Goal: Task Accomplishment & Management: Manage account settings

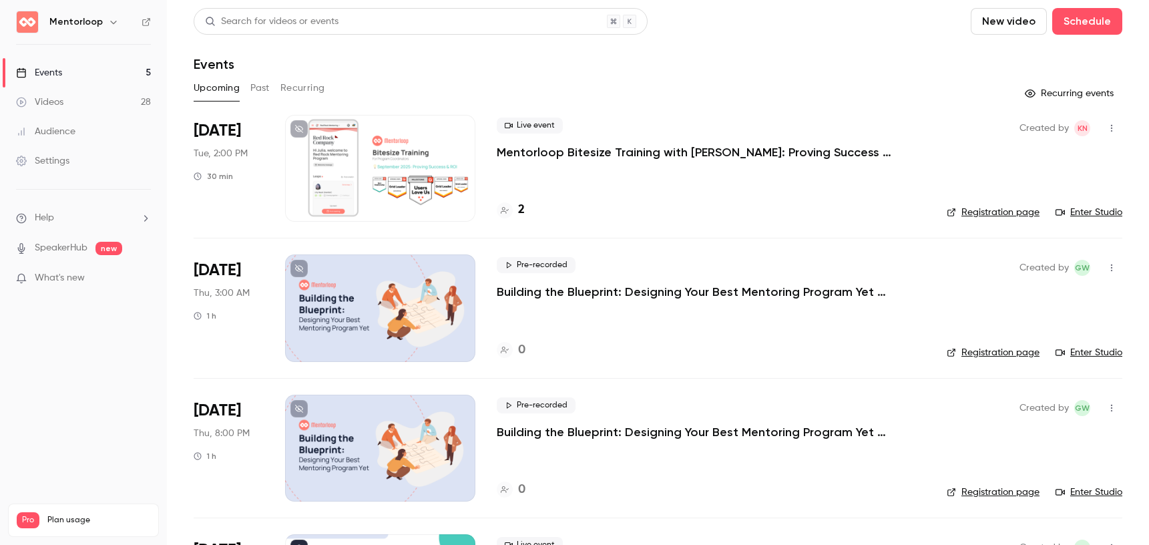
click at [260, 90] on button "Past" at bounding box center [259, 87] width 19 height 21
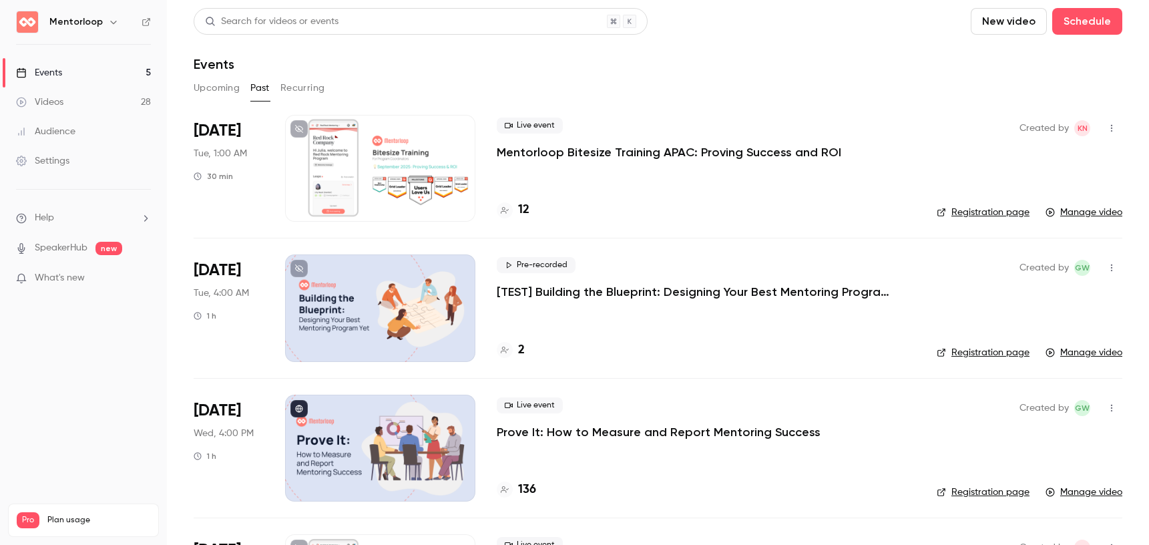
click at [597, 154] on p "Mentorloop Bitesize Training APAC: Proving Success and ROI" at bounding box center [669, 152] width 345 height 16
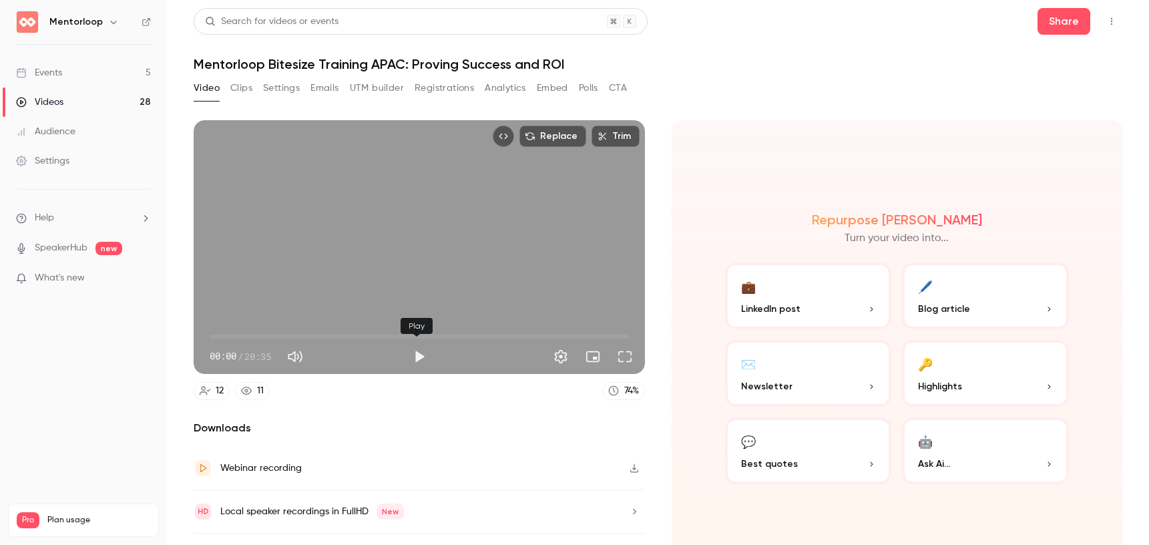
click at [418, 354] on button "Play" at bounding box center [419, 356] width 27 height 27
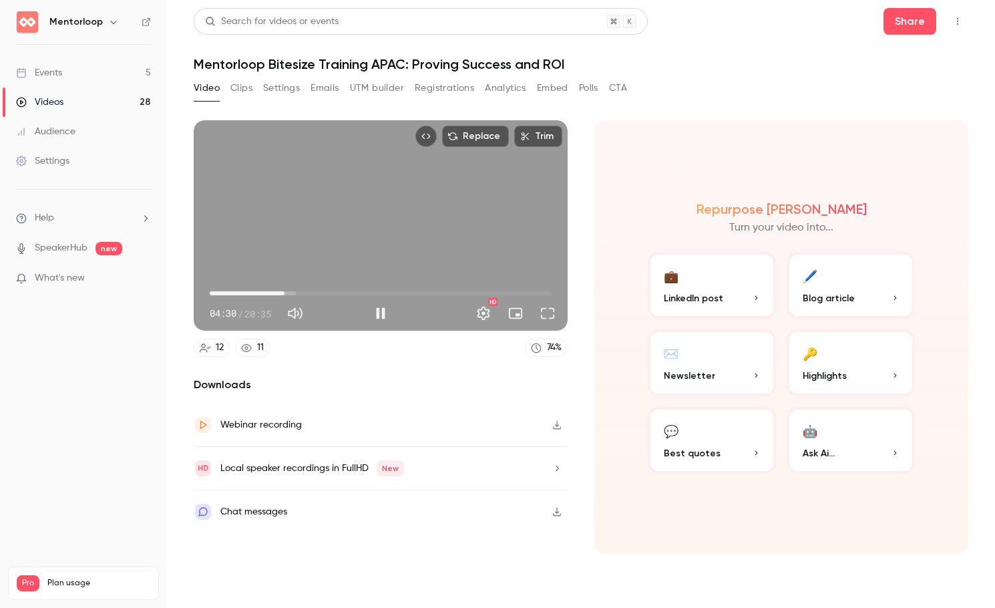
click at [284, 292] on span "04:30" at bounding box center [381, 292] width 342 height 21
click at [300, 292] on span "05:25" at bounding box center [381, 292] width 342 height 21
click at [314, 294] on span "06:16" at bounding box center [381, 292] width 342 height 21
click at [335, 294] on span "07:33" at bounding box center [381, 292] width 342 height 21
click at [365, 292] on span "09:20" at bounding box center [381, 292] width 342 height 21
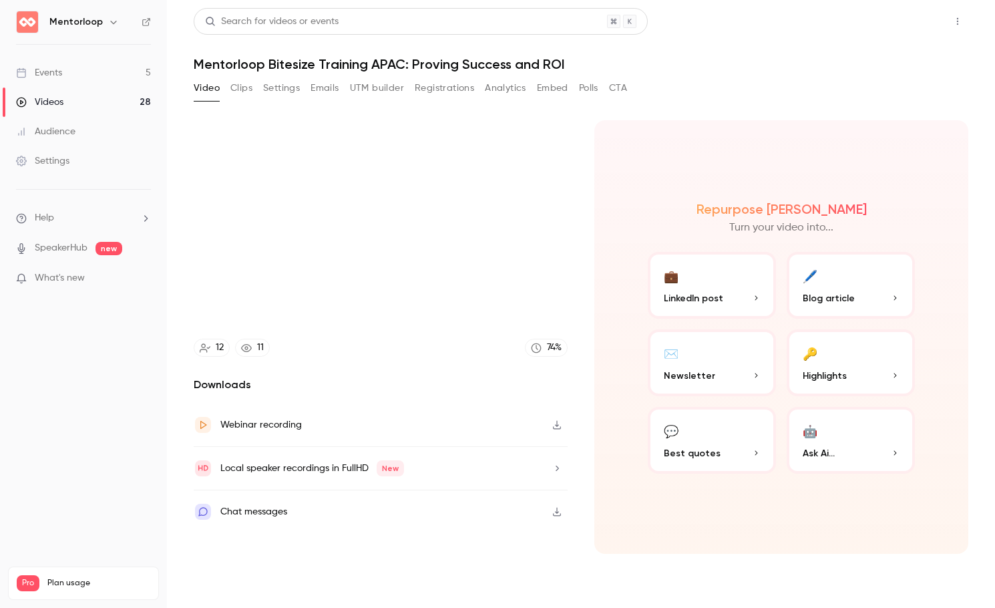
click at [899, 32] on button "Share" at bounding box center [909, 21] width 53 height 27
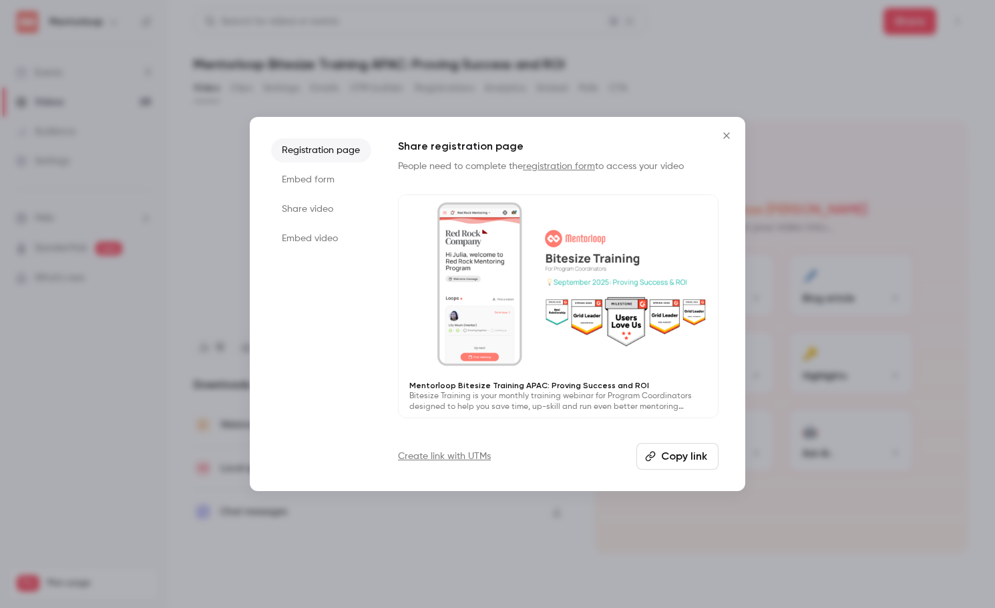
click at [670, 455] on button "Copy link" at bounding box center [677, 456] width 82 height 27
click at [724, 128] on button "Close" at bounding box center [726, 135] width 27 height 27
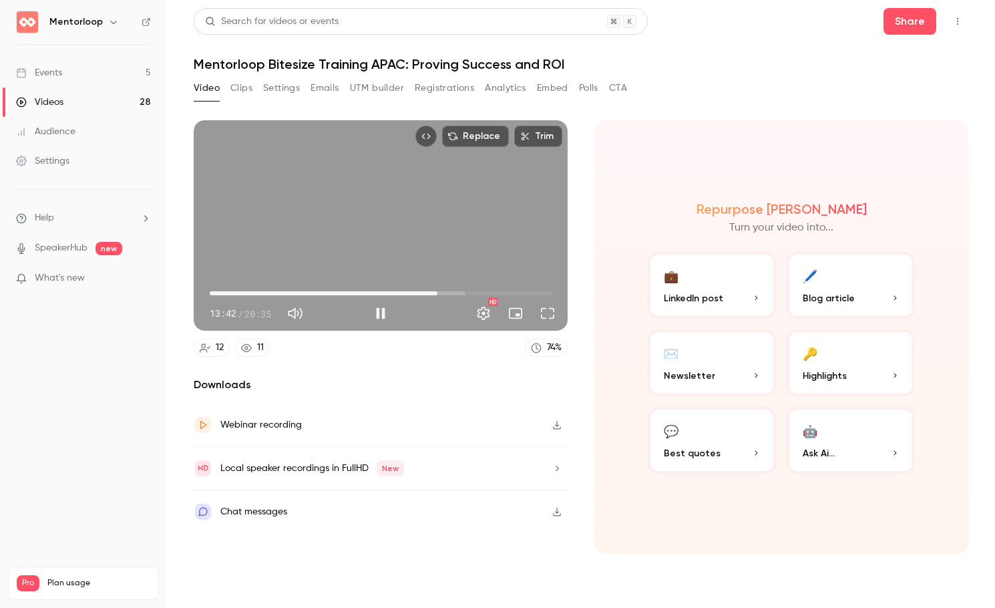
type input "*****"
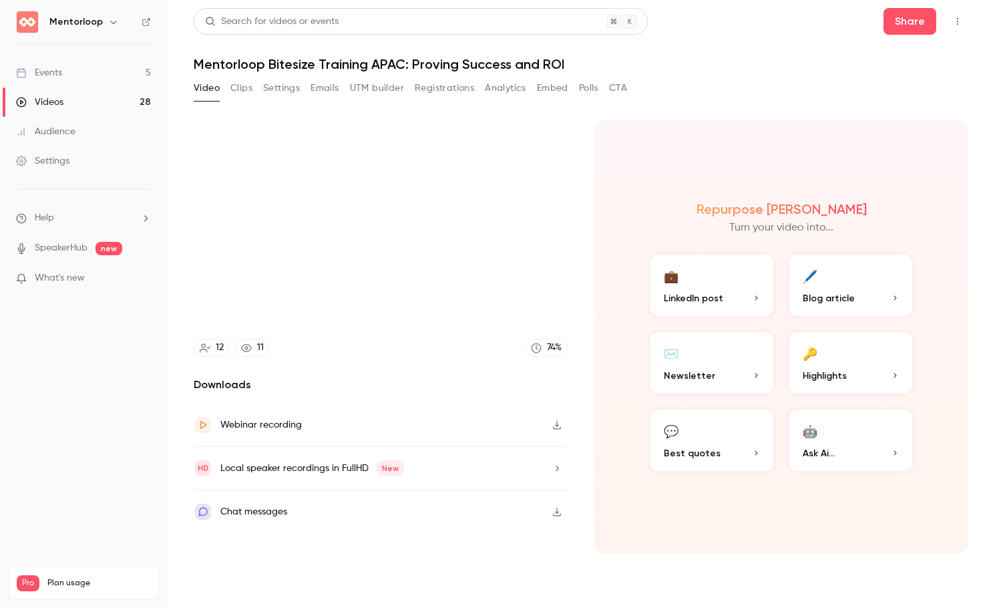
type input "****"
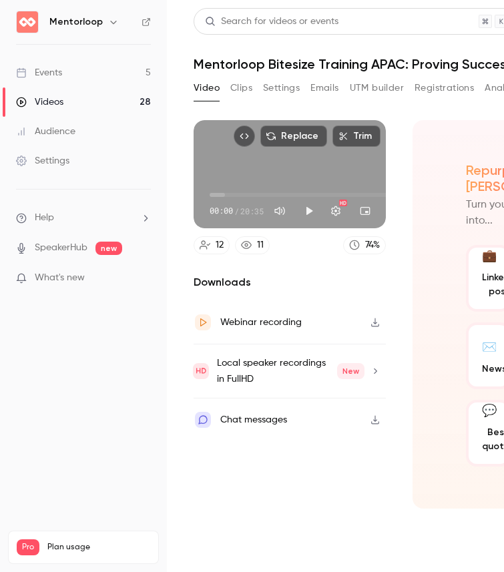
click at [443, 89] on button "Registrations" at bounding box center [444, 87] width 59 height 21
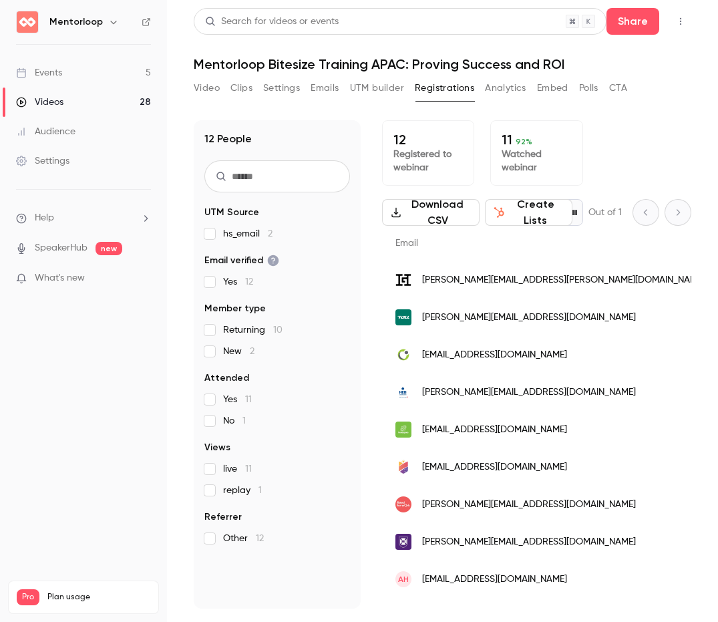
click at [490, 88] on button "Analytics" at bounding box center [505, 87] width 41 height 21
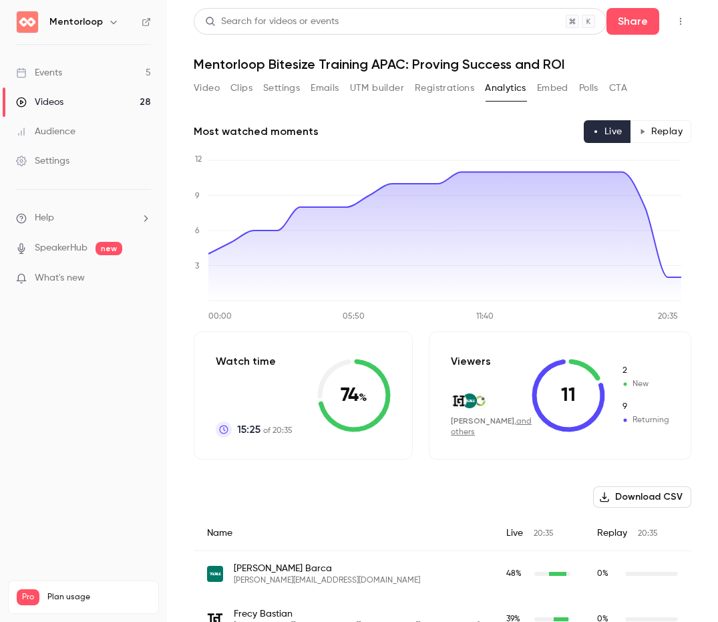
click at [421, 91] on button "Registrations" at bounding box center [444, 87] width 59 height 21
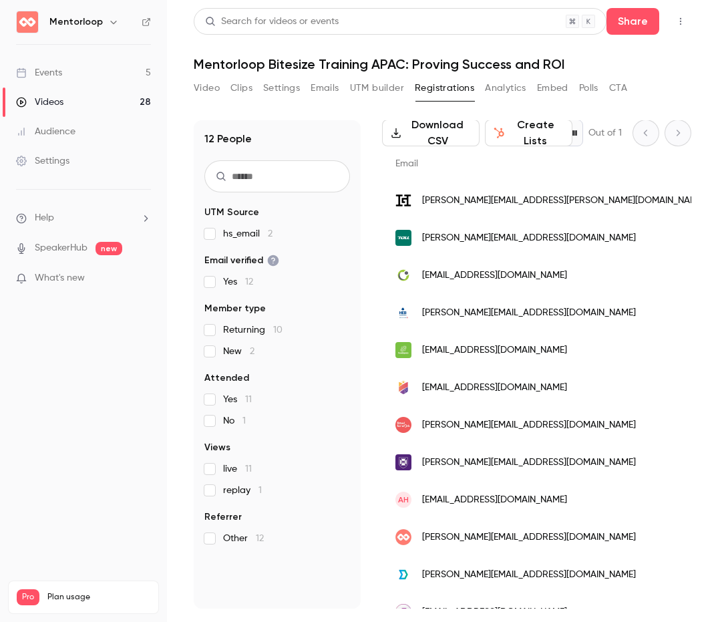
scroll to position [89, 0]
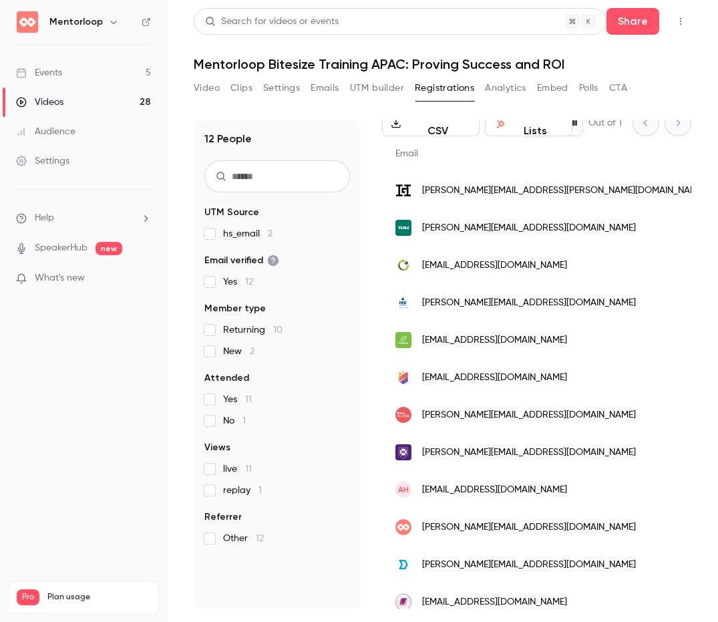
click at [486, 85] on button "Analytics" at bounding box center [505, 87] width 41 height 21
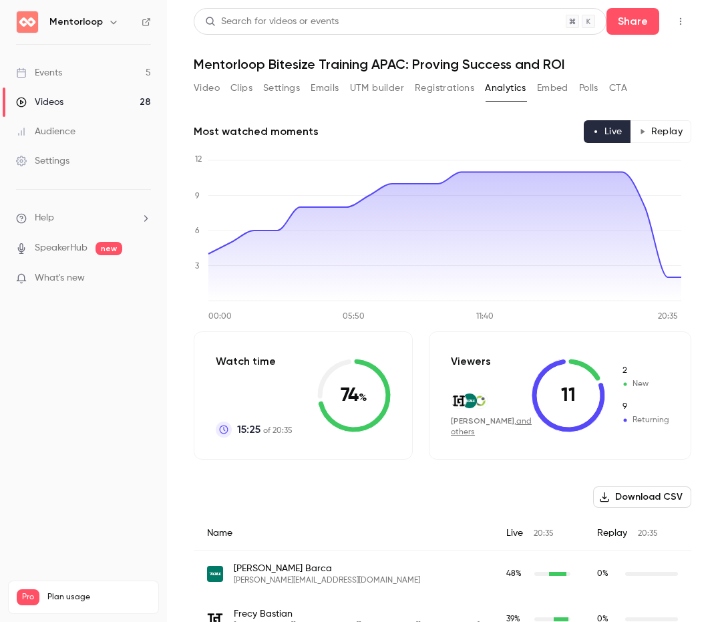
click at [503, 489] on button "Download CSV" at bounding box center [642, 496] width 98 height 21
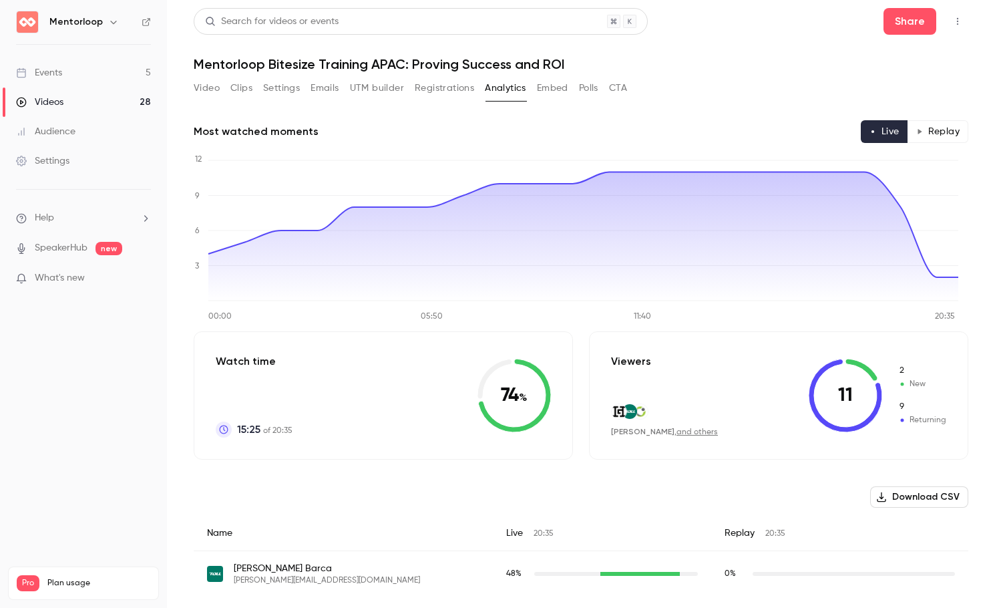
click at [425, 82] on button "Registrations" at bounding box center [444, 87] width 59 height 21
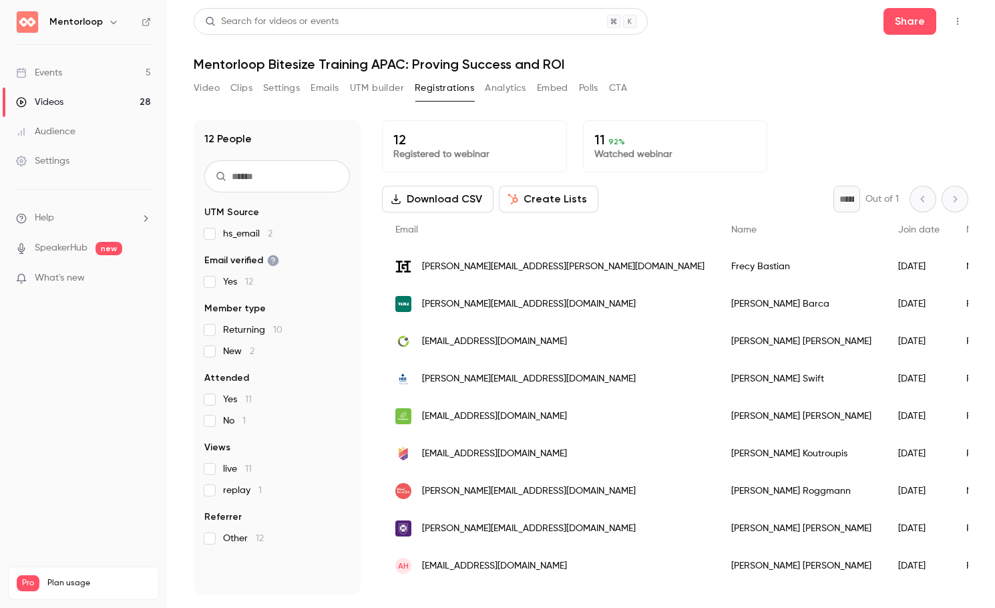
click at [503, 202] on button "Create Lists" at bounding box center [548, 199] width 99 height 27
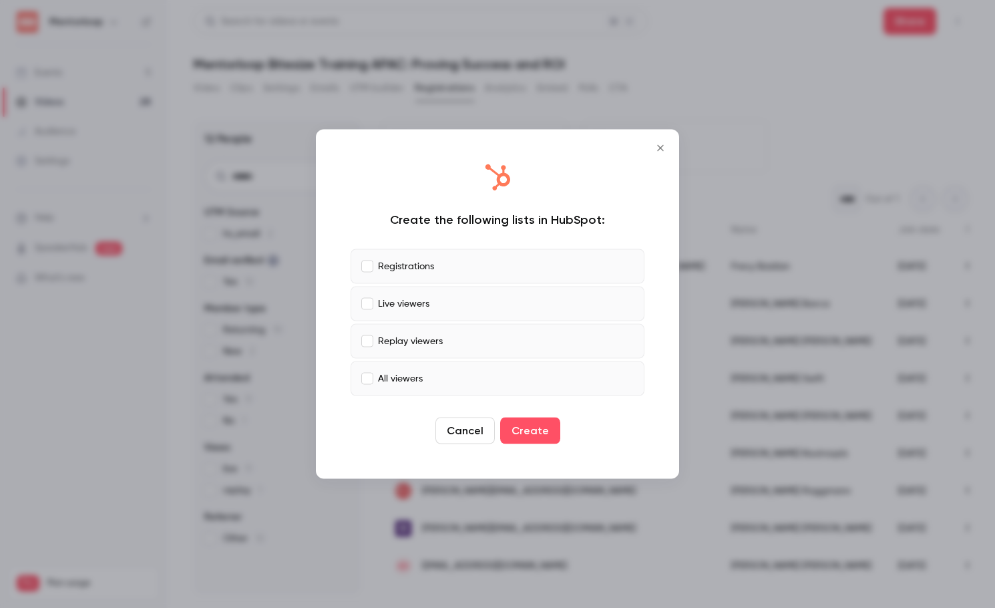
click at [421, 373] on p "All viewers" at bounding box center [400, 378] width 45 height 14
click at [503, 435] on button "Create" at bounding box center [530, 430] width 60 height 27
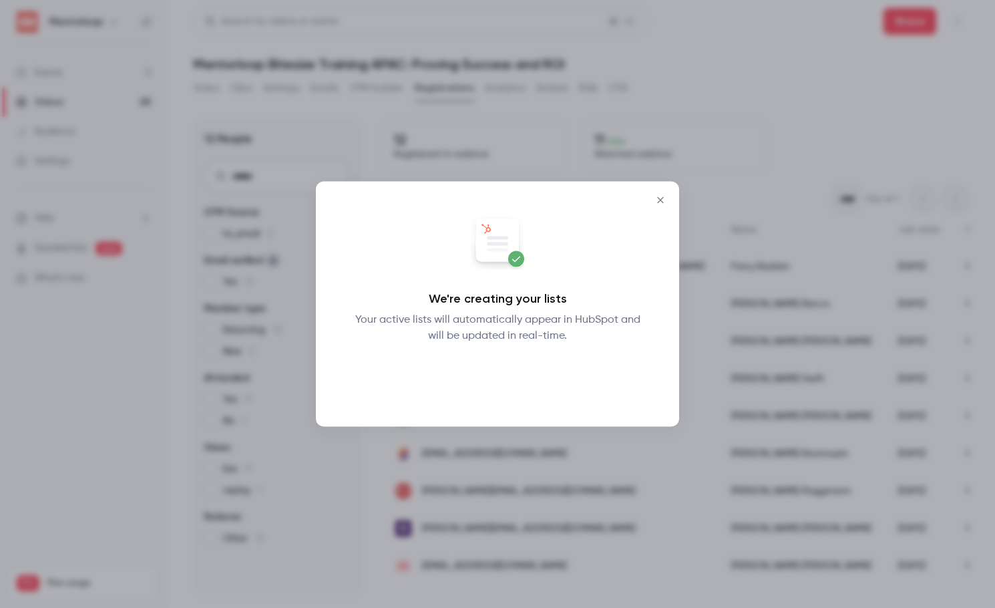
click at [499, 380] on button "Okay" at bounding box center [497, 378] width 49 height 27
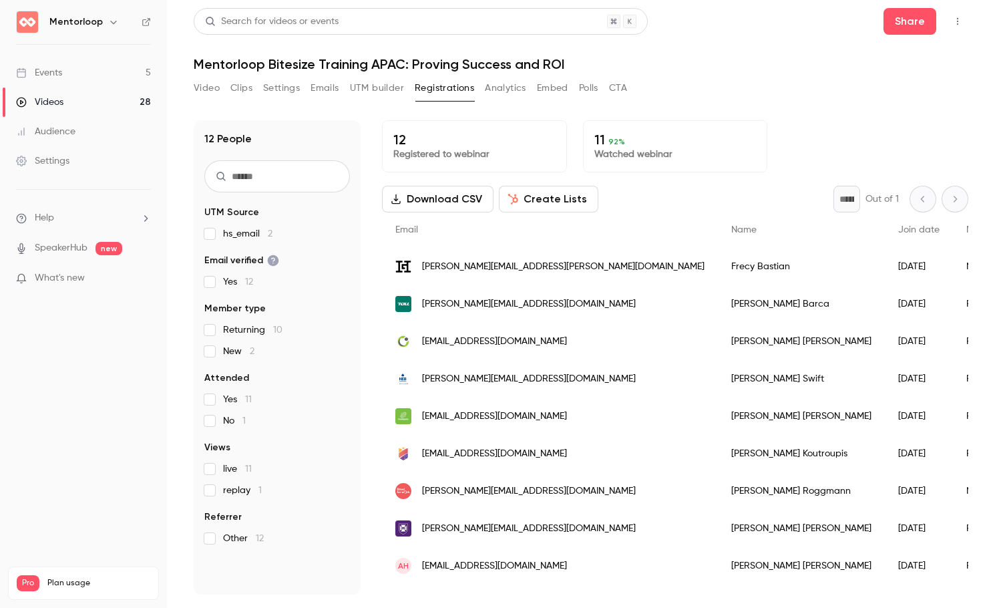
click at [503, 87] on button "Polls" at bounding box center [588, 87] width 19 height 21
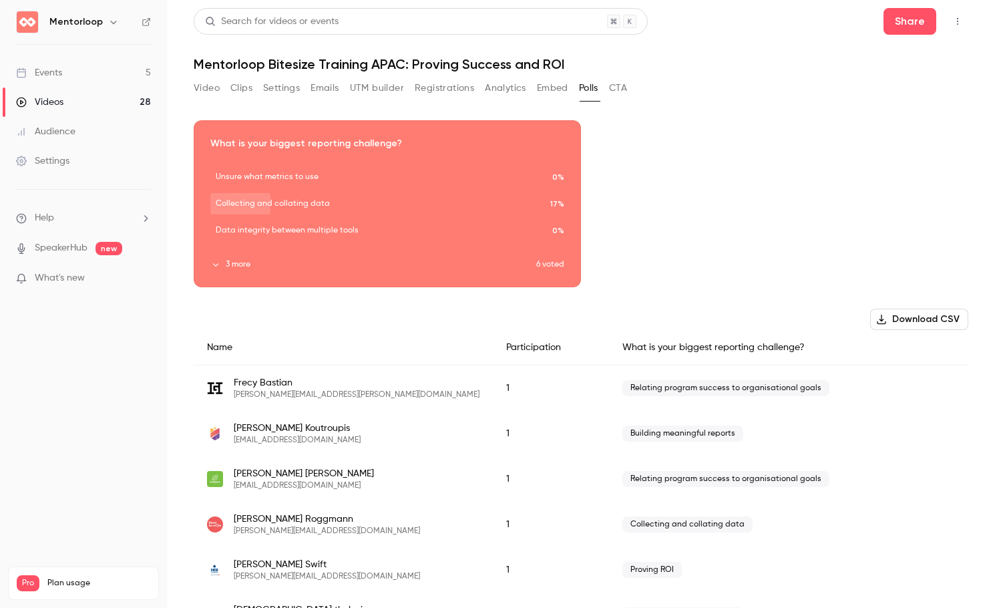
click at [503, 323] on button "Download CSV" at bounding box center [919, 318] width 98 height 21
click at [224, 84] on div "Video Clips Settings Emails UTM builder Registrations Analytics Embed Polls CTA" at bounding box center [410, 87] width 433 height 21
click at [196, 90] on button "Video" at bounding box center [207, 87] width 26 height 21
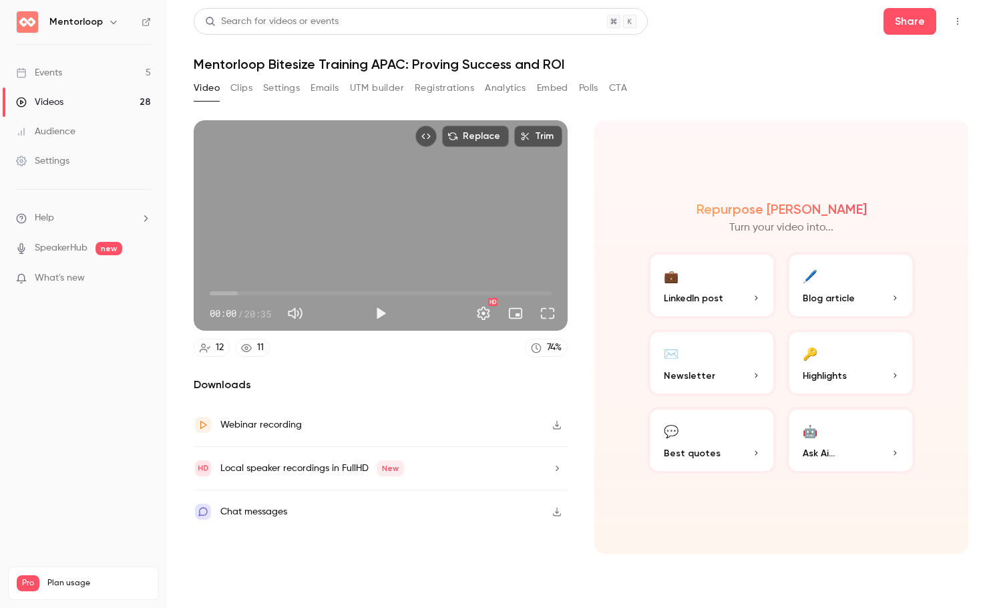
click at [503, 426] on icon "button" at bounding box center [557, 425] width 8 height 9
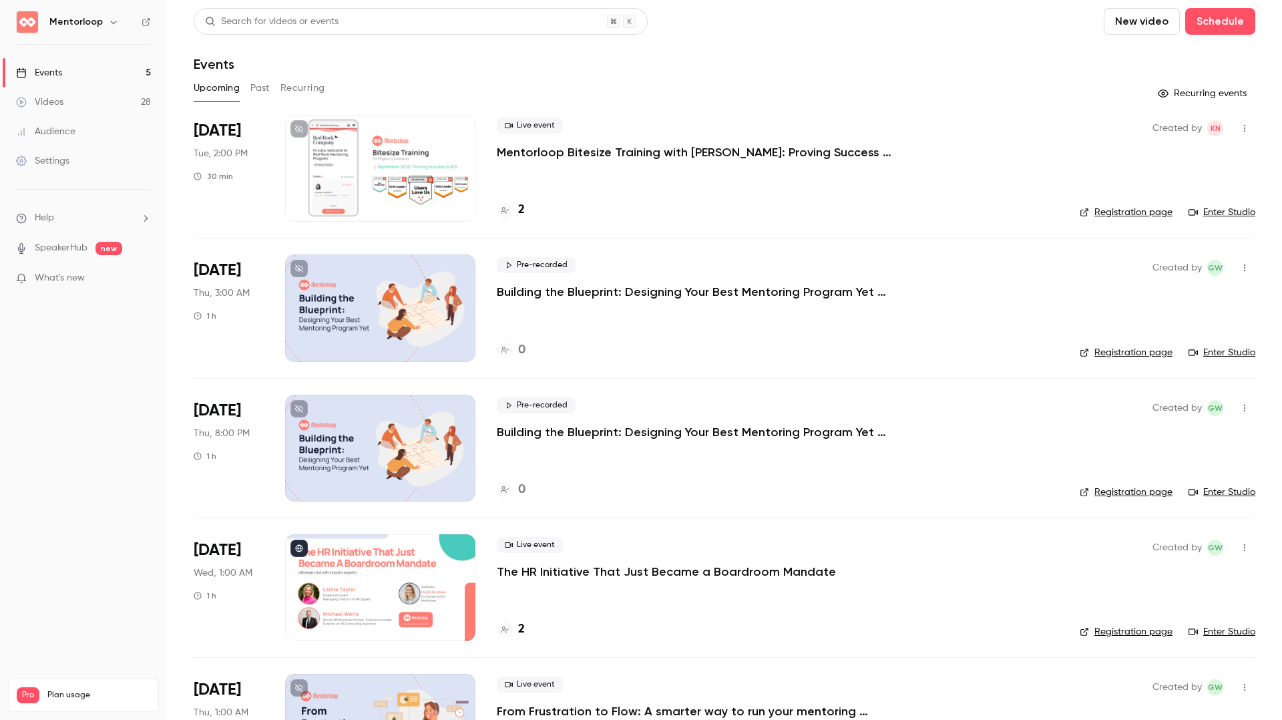
click at [646, 156] on p "Mentorloop Bitesize Training with [PERSON_NAME]: Proving Success & ROI" at bounding box center [697, 152] width 401 height 16
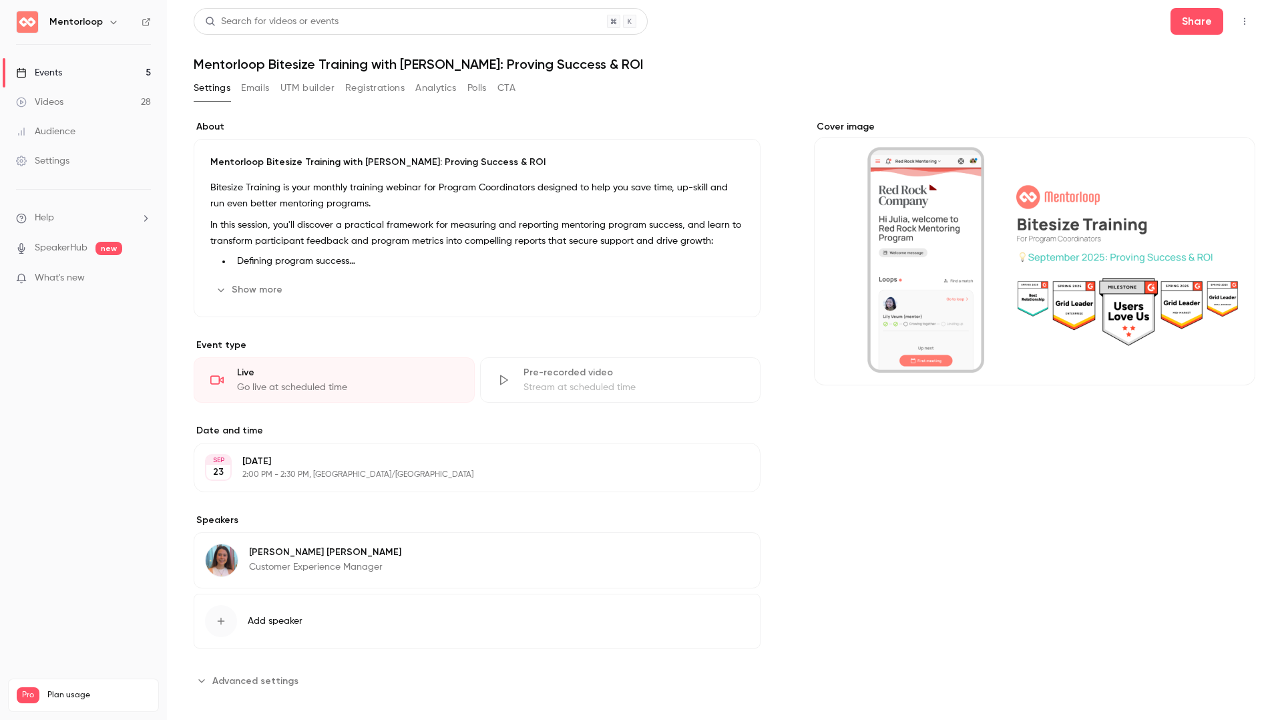
click at [484, 84] on button "Polls" at bounding box center [476, 87] width 19 height 21
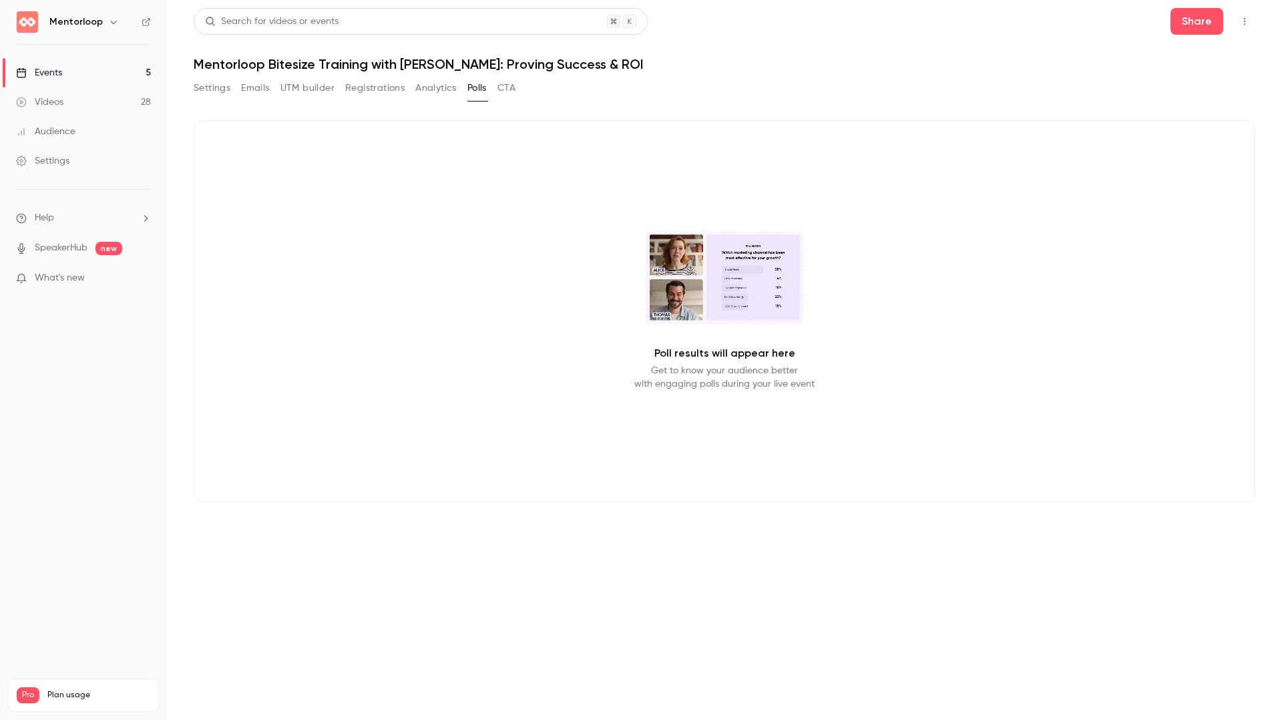
click at [1249, 21] on icon "button" at bounding box center [1244, 21] width 11 height 9
click at [1206, 91] on div "Enter Studio" at bounding box center [1192, 89] width 101 height 13
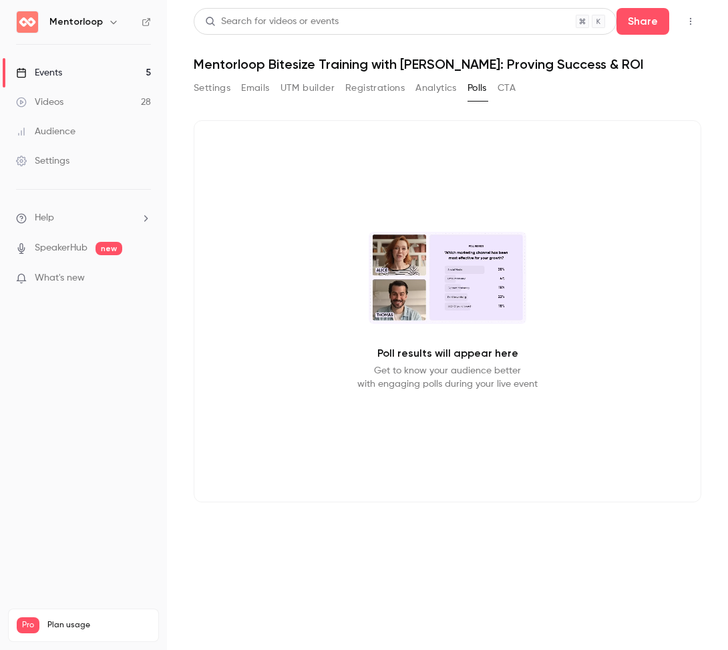
click at [682, 27] on button "button" at bounding box center [690, 21] width 21 height 21
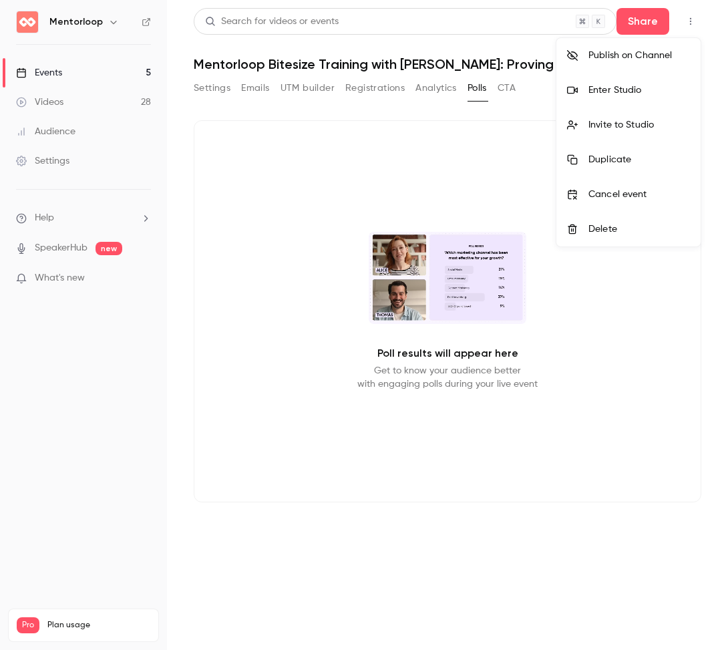
click at [622, 85] on div "Enter Studio" at bounding box center [638, 89] width 101 height 13
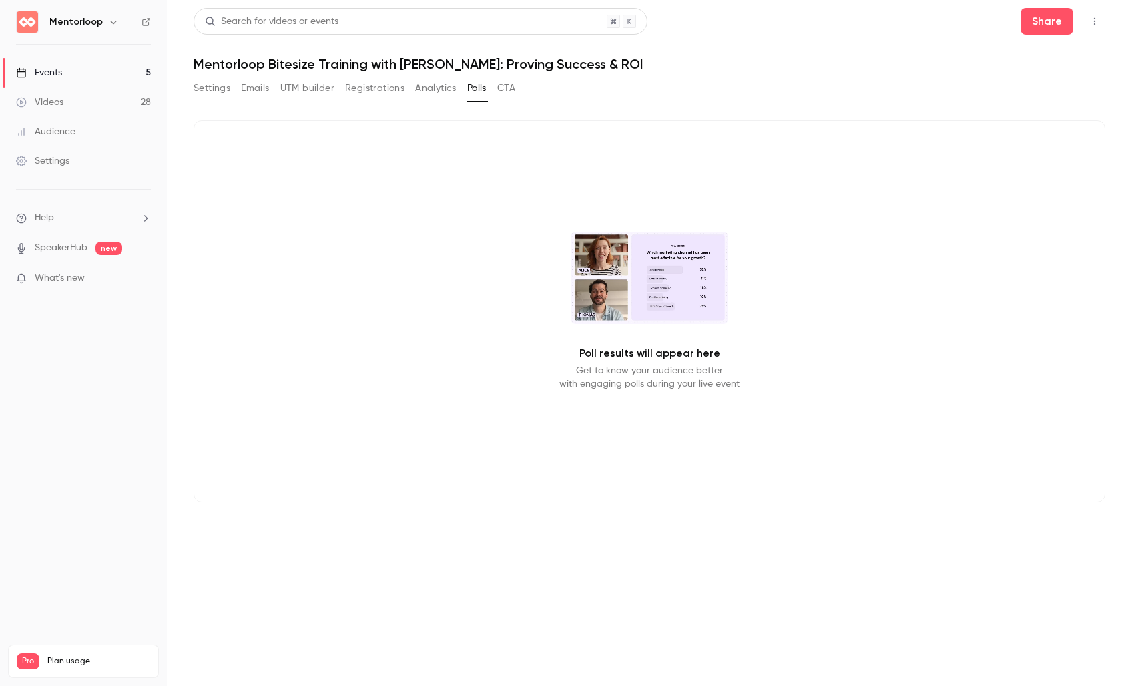
click at [1100, 27] on button "button" at bounding box center [1094, 21] width 21 height 21
click at [1100, 27] on div at bounding box center [566, 343] width 1132 height 686
click at [217, 86] on button "Settings" at bounding box center [212, 87] width 37 height 21
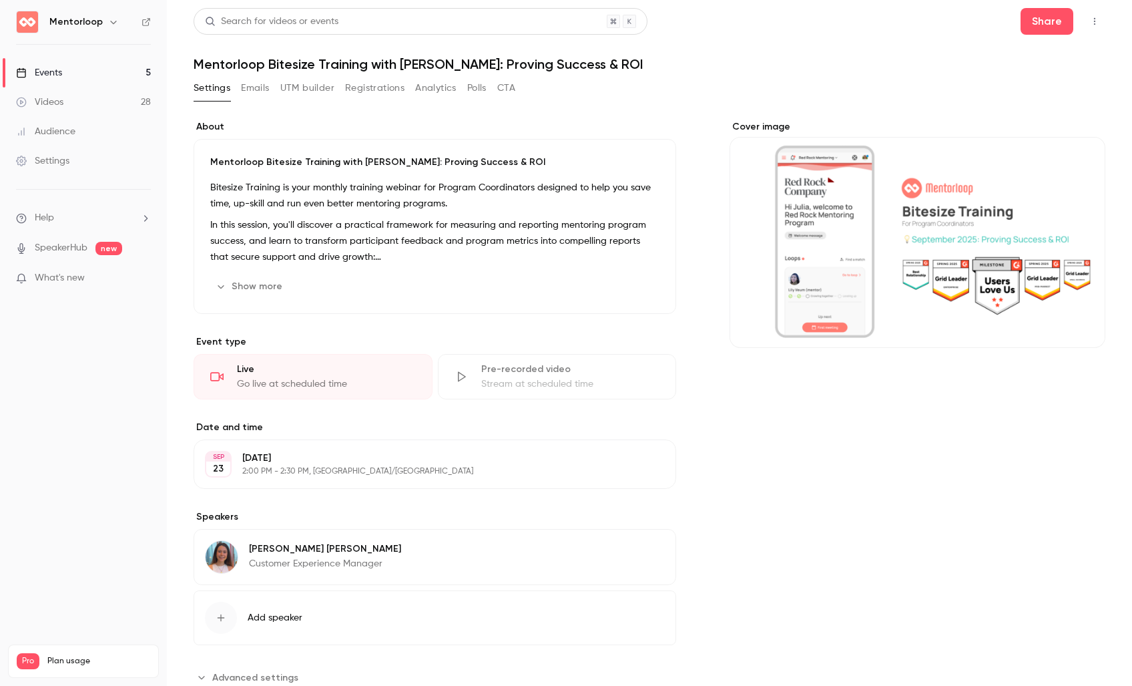
scroll to position [42, 0]
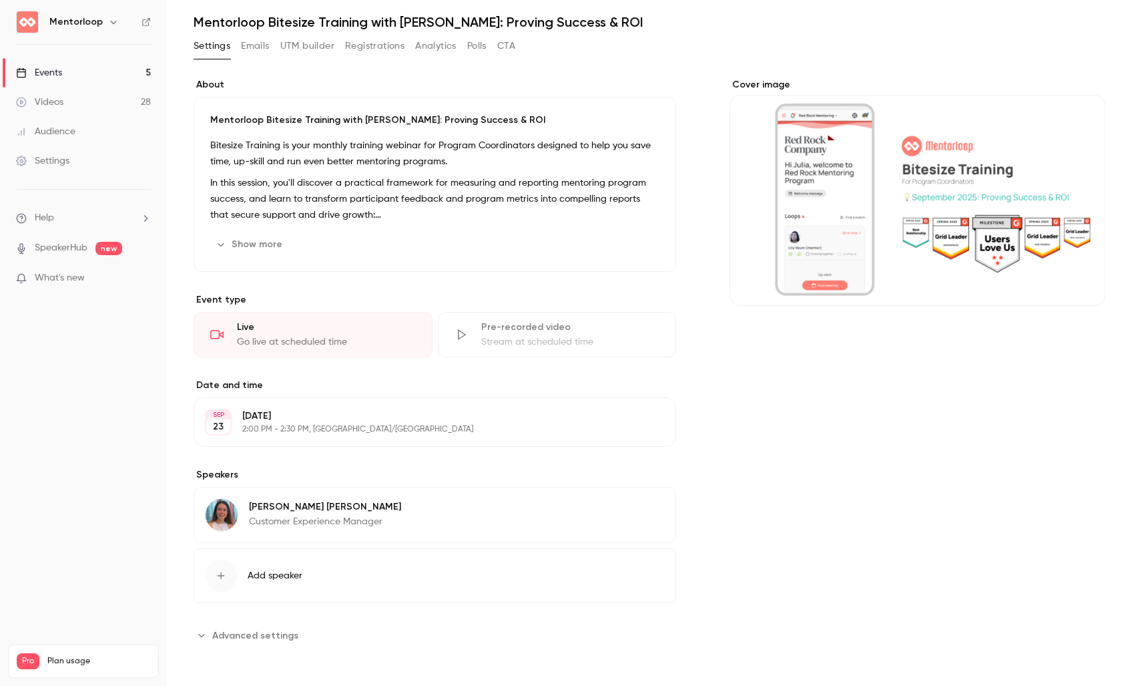
click at [268, 588] on button "Add speaker" at bounding box center [435, 575] width 483 height 55
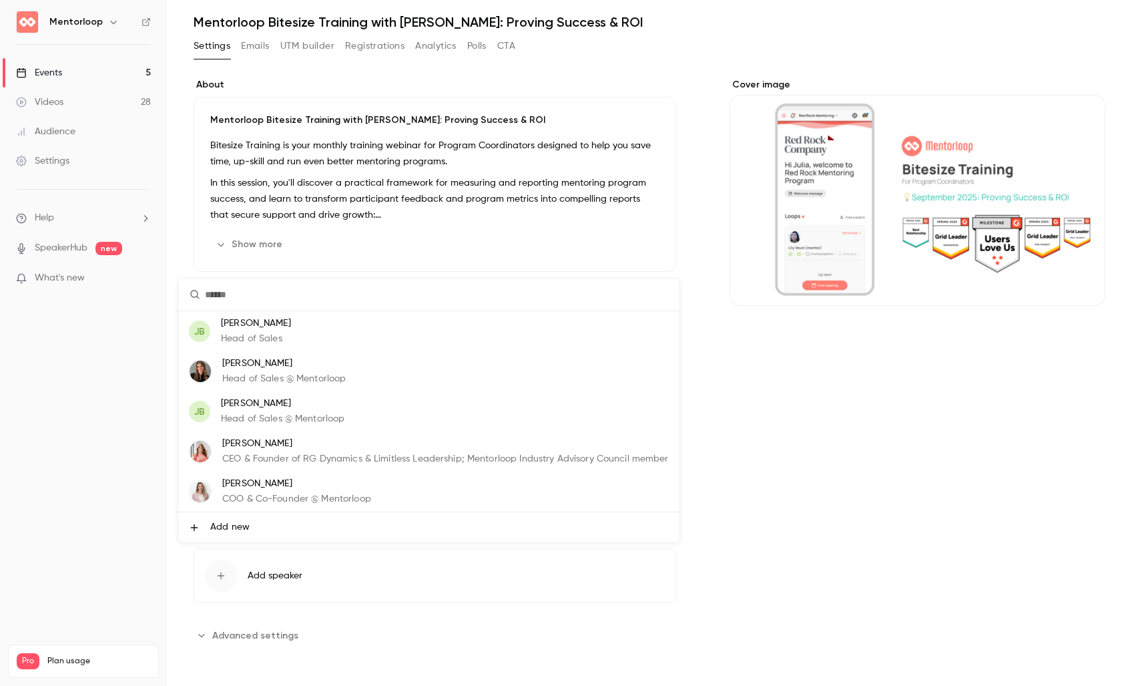
click at [259, 372] on p "Head of Sales @ Mentorloop" at bounding box center [284, 379] width 124 height 14
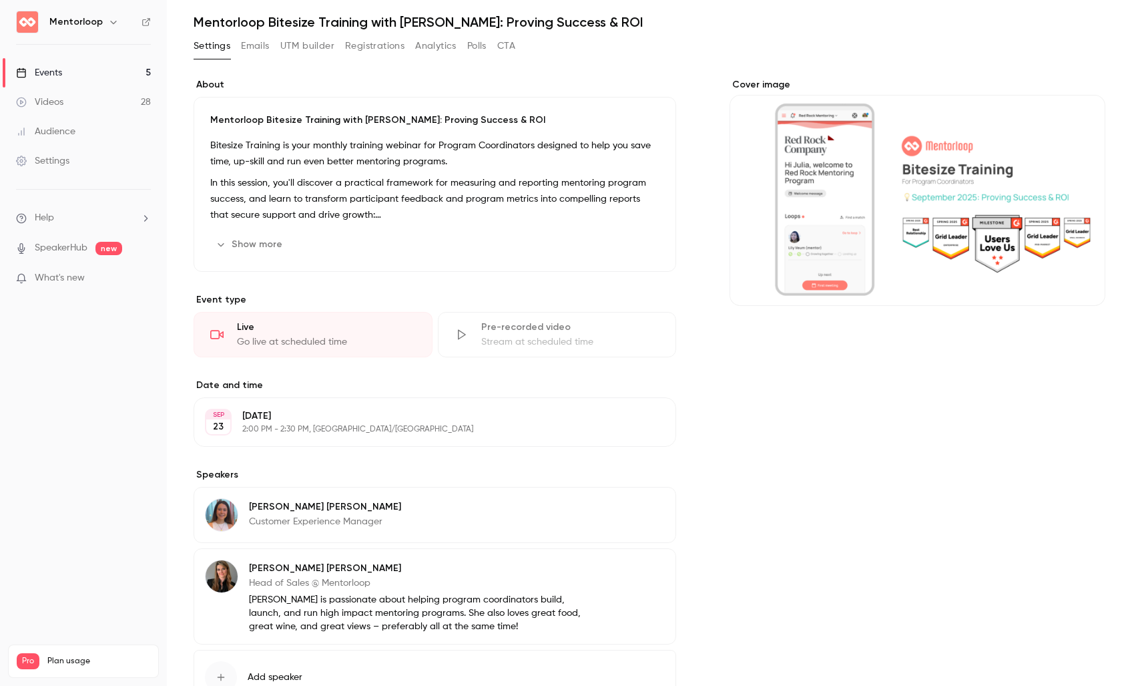
click at [638, 509] on button "Edit" at bounding box center [640, 508] width 49 height 21
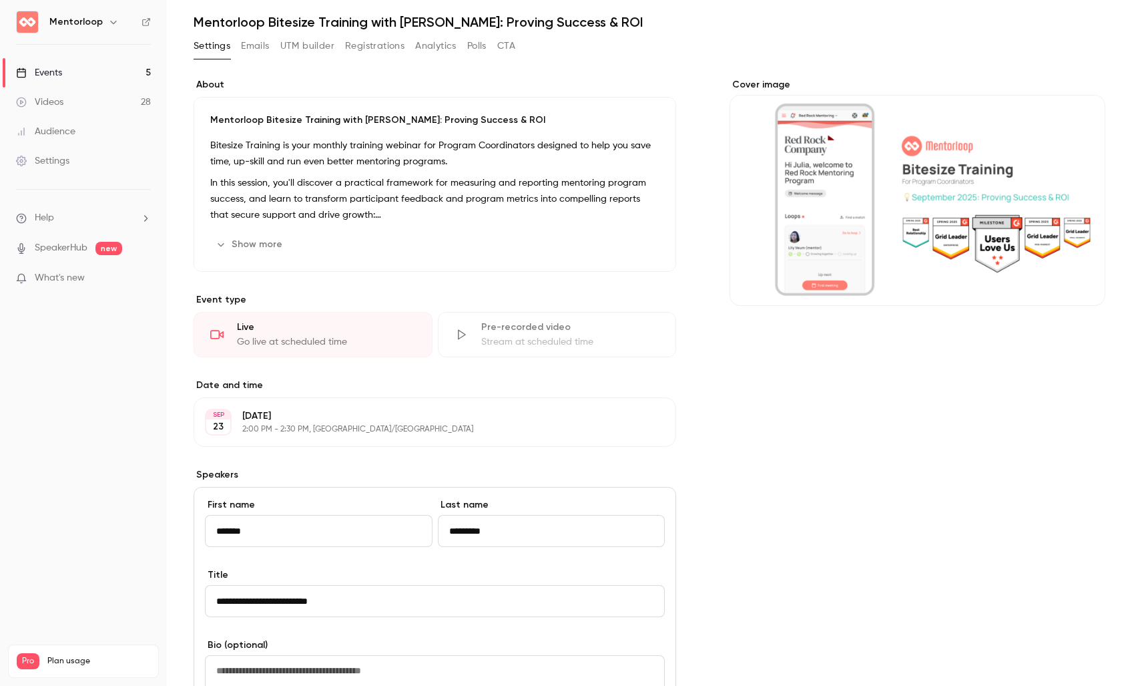
scroll to position [92, 0]
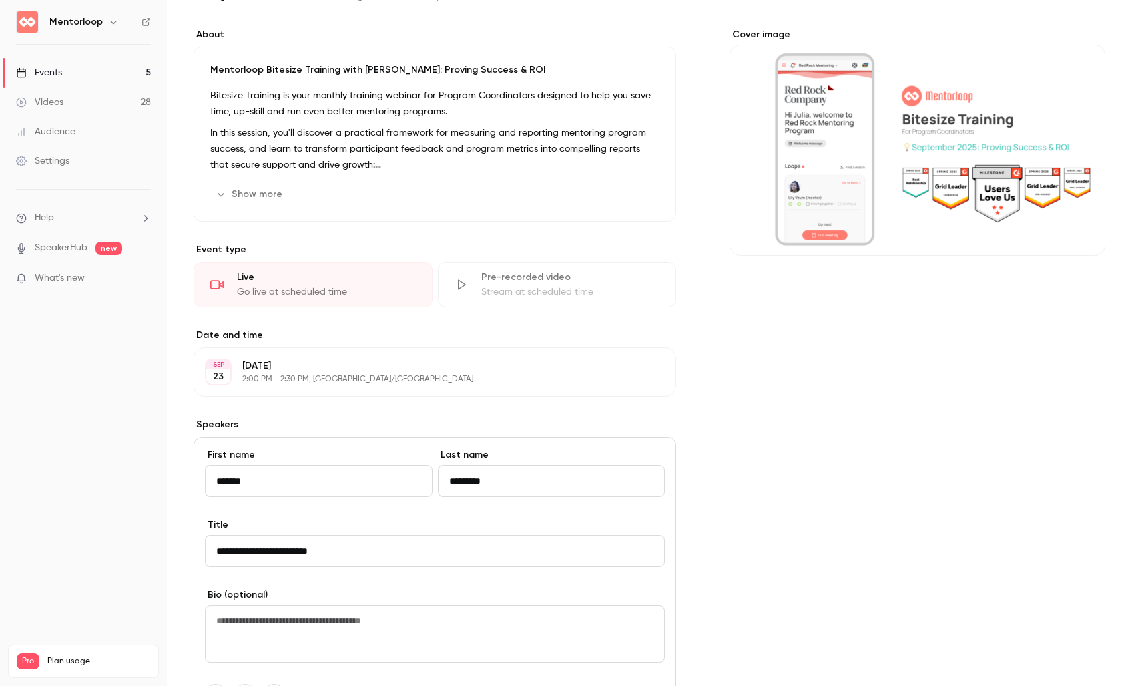
click at [286, 556] on input "**********" at bounding box center [435, 551] width 460 height 32
click at [276, 547] on input "**********" at bounding box center [435, 551] width 460 height 32
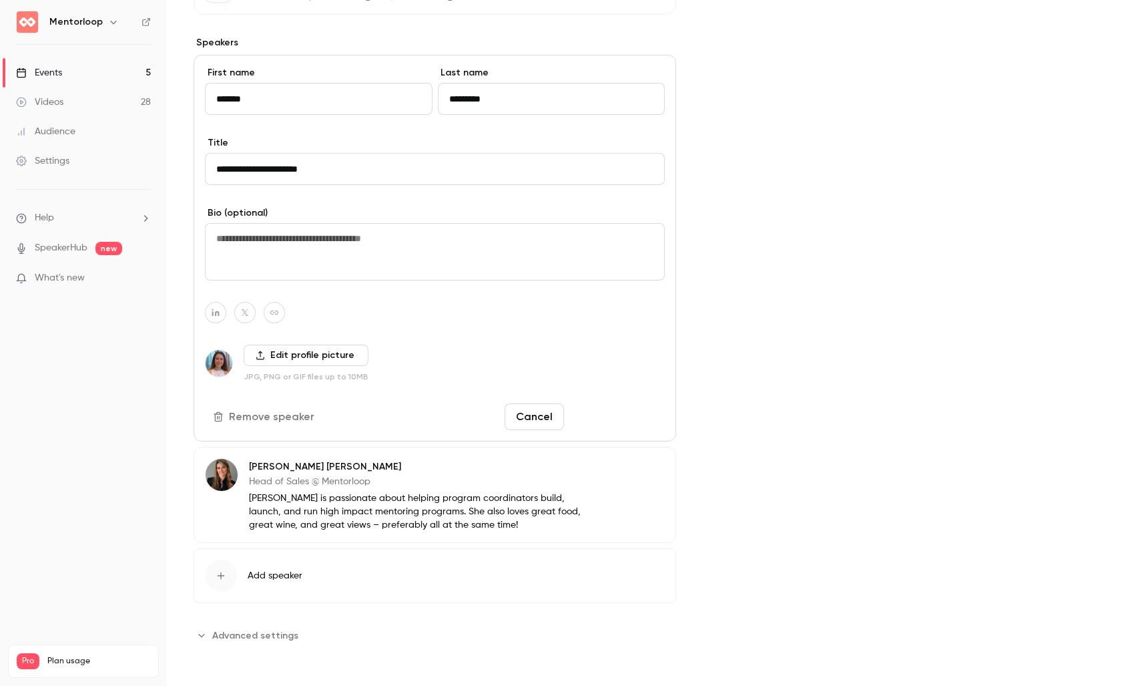
type input "**********"
click at [605, 406] on button "Save changes" at bounding box center [617, 416] width 95 height 27
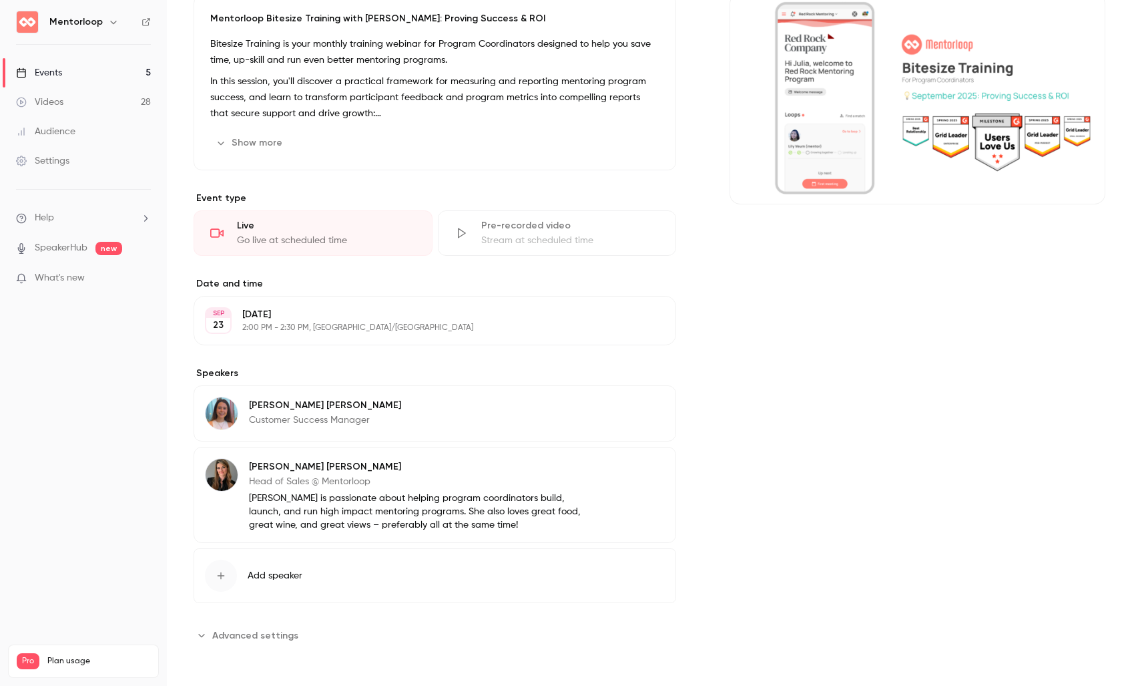
scroll to position [0, 0]
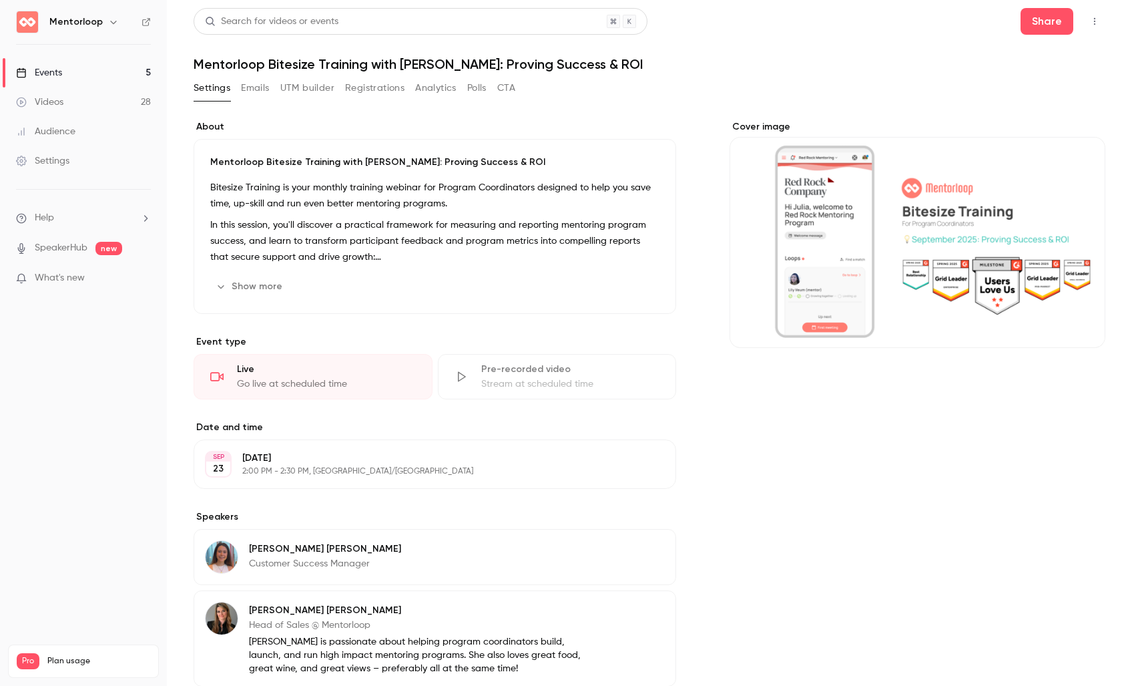
click at [1084, 16] on button "button" at bounding box center [1094, 21] width 21 height 21
click at [1044, 84] on div "Enter Studio" at bounding box center [1033, 89] width 101 height 13
click at [1046, 84] on div "Enter Studio" at bounding box center [1033, 89] width 101 height 13
click at [57, 214] on li "Help" at bounding box center [83, 218] width 135 height 14
click at [237, 201] on link "Talk to us" at bounding box center [246, 203] width 146 height 35
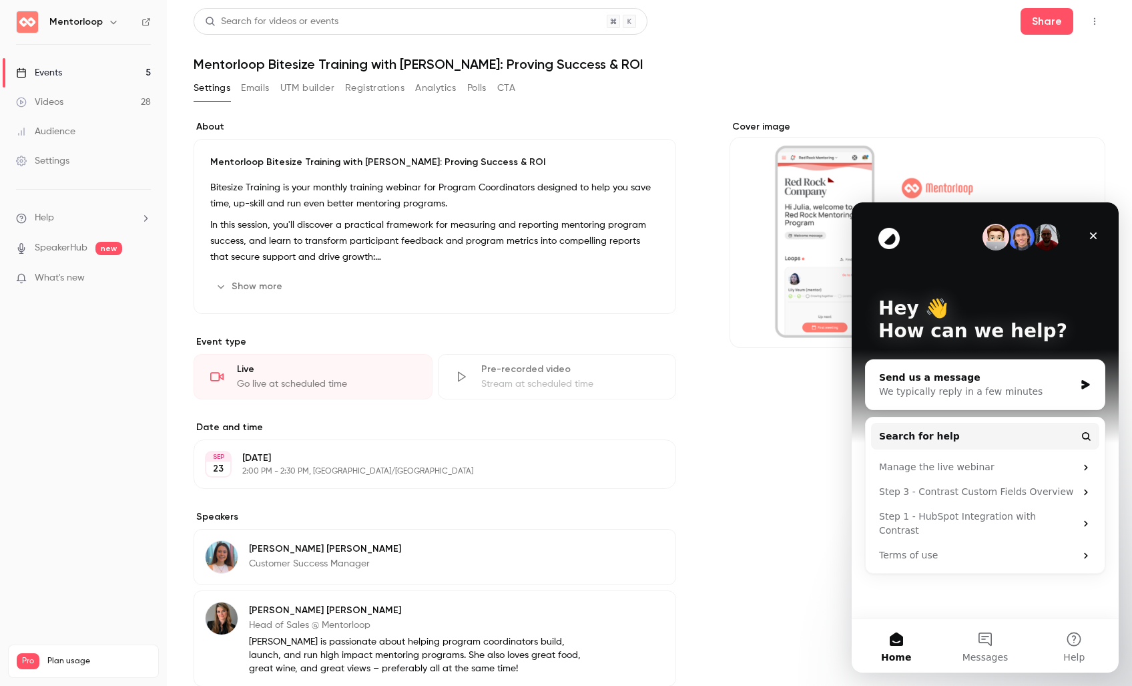
click at [969, 383] on div "Send us a message" at bounding box center [977, 378] width 196 height 14
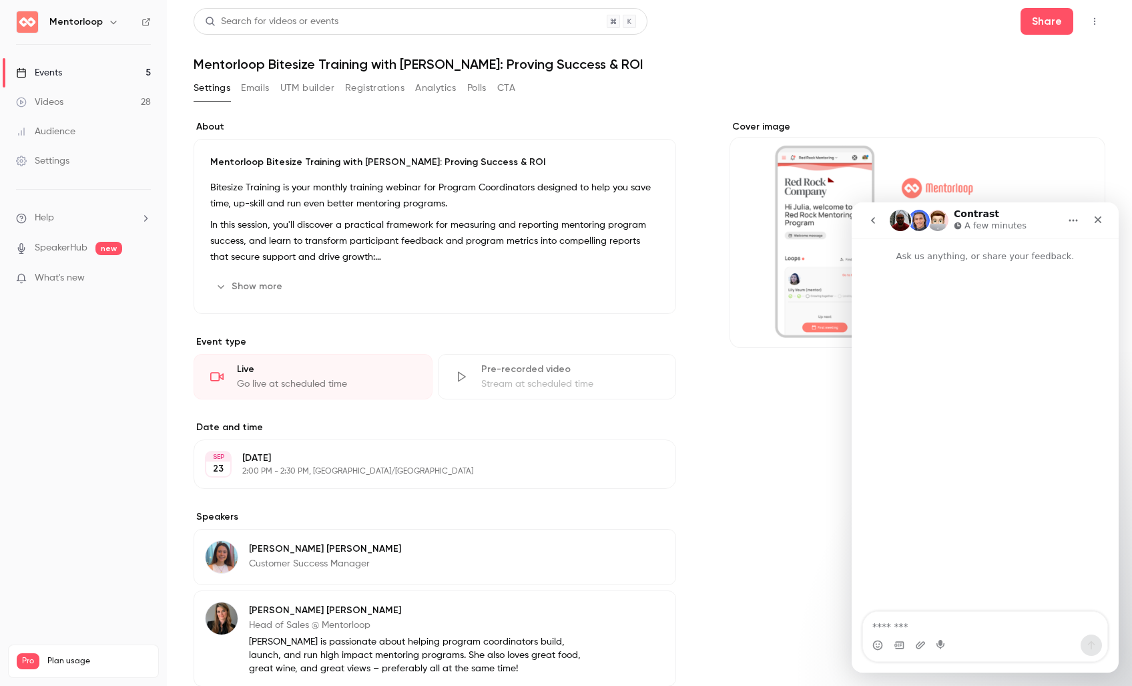
click at [922, 628] on textarea "Message…" at bounding box center [985, 623] width 244 height 23
type textarea "**********"
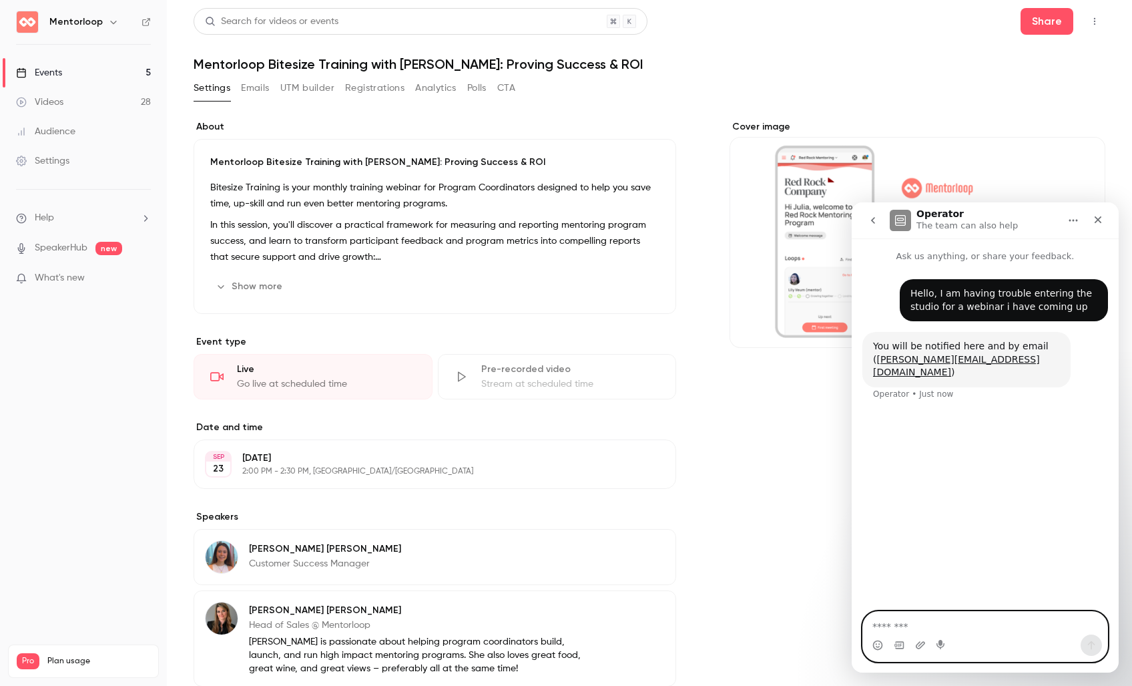
click at [945, 612] on textarea "Message…" at bounding box center [985, 623] width 244 height 23
click at [945, 624] on textarea "Message…" at bounding box center [985, 623] width 244 height 23
click at [1073, 21] on div "Share" at bounding box center [1063, 21] width 85 height 27
click at [1090, 21] on icon "button" at bounding box center [1095, 21] width 11 height 9
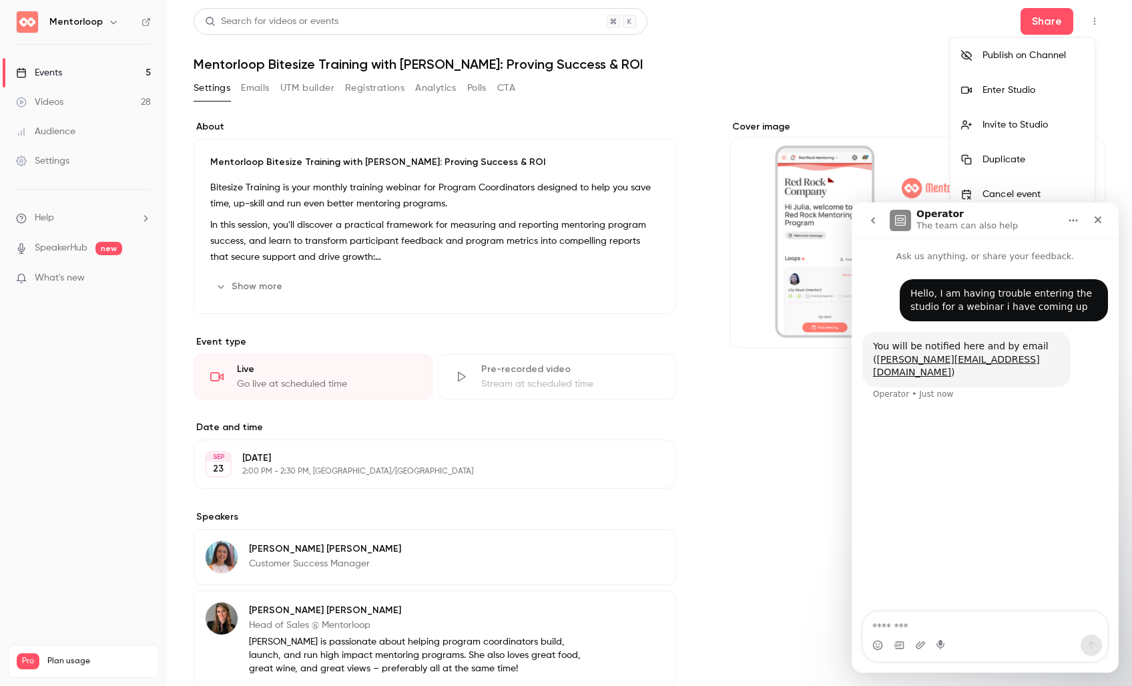
click at [1021, 93] on div "Enter Studio" at bounding box center [1033, 89] width 101 height 13
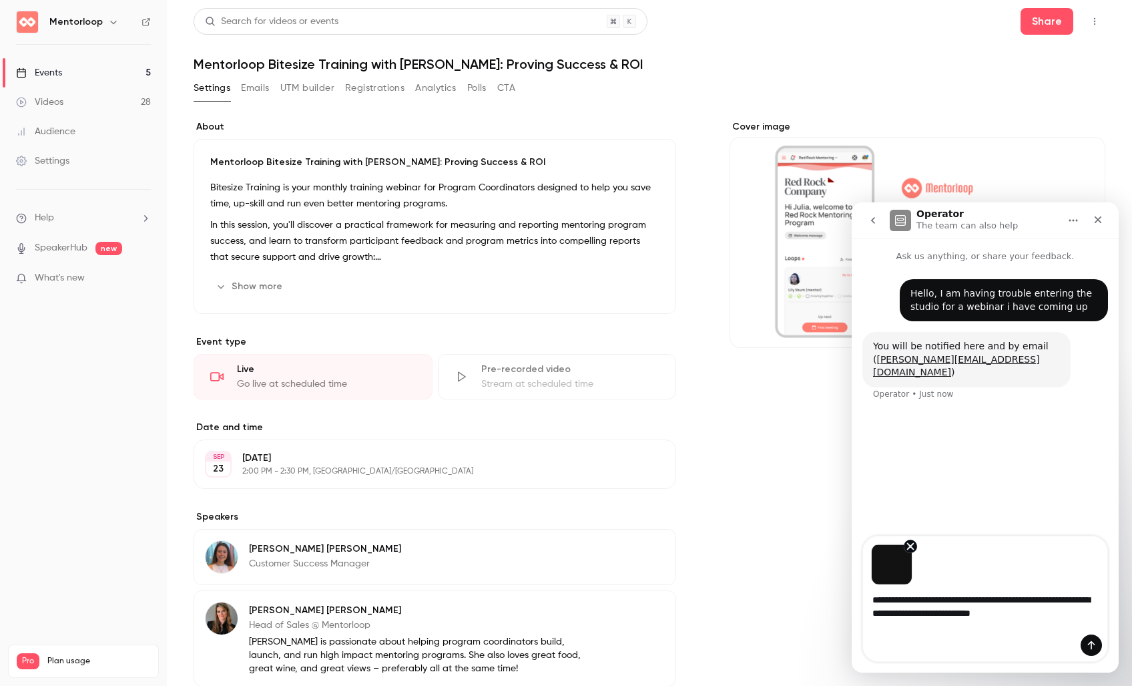
click at [915, 621] on textarea "**********" at bounding box center [985, 603] width 244 height 36
type textarea "**********"
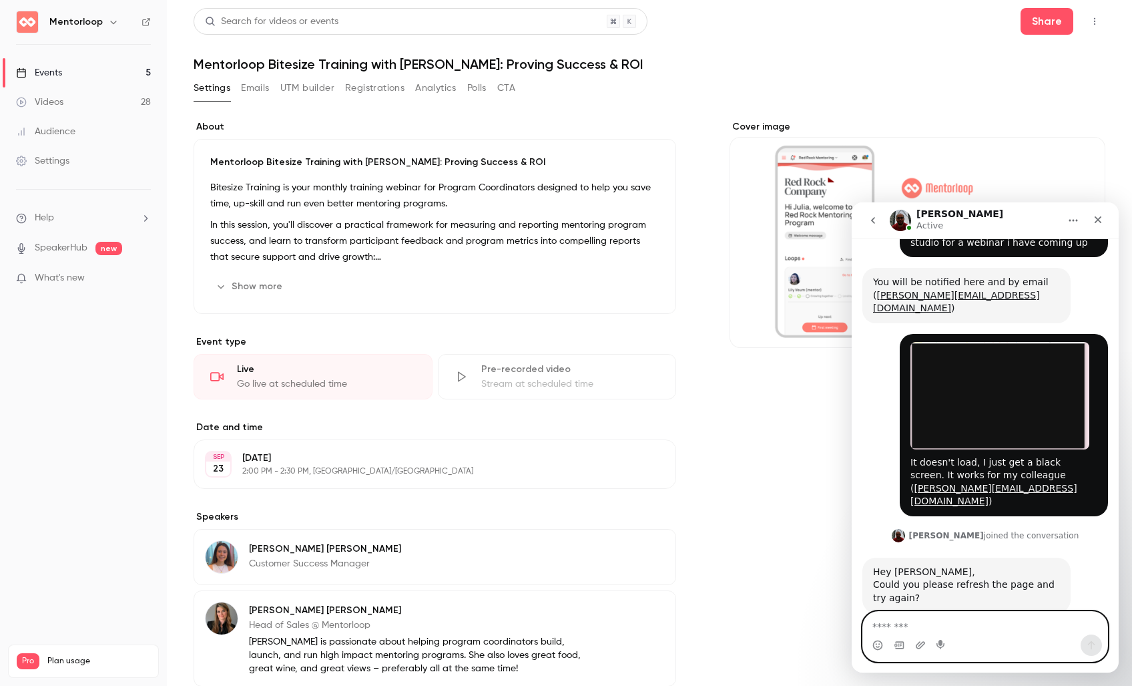
scroll to position [67, 0]
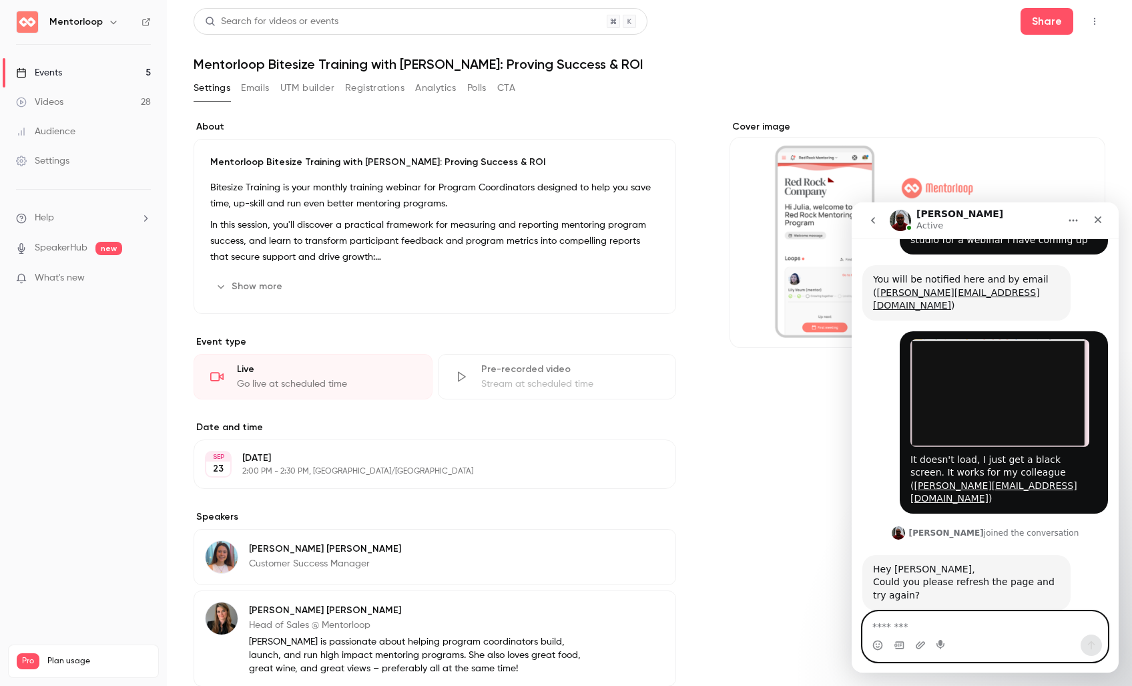
click at [965, 624] on textarea "Message…" at bounding box center [985, 623] width 244 height 23
type textarea "**********"
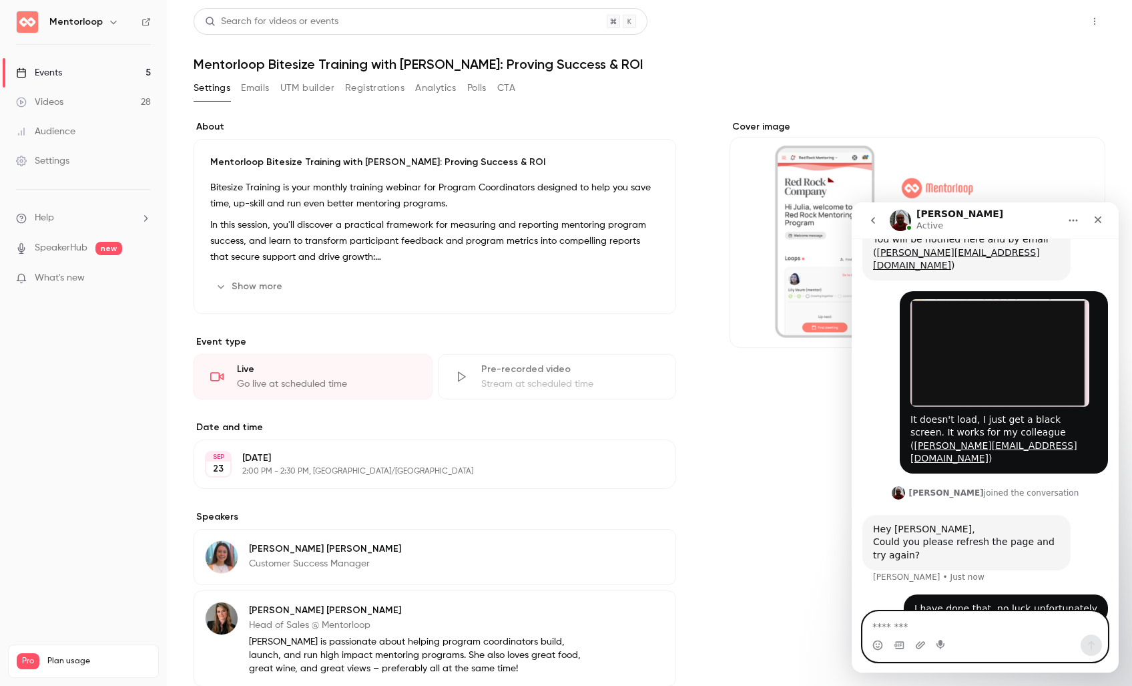
scroll to position [158, 0]
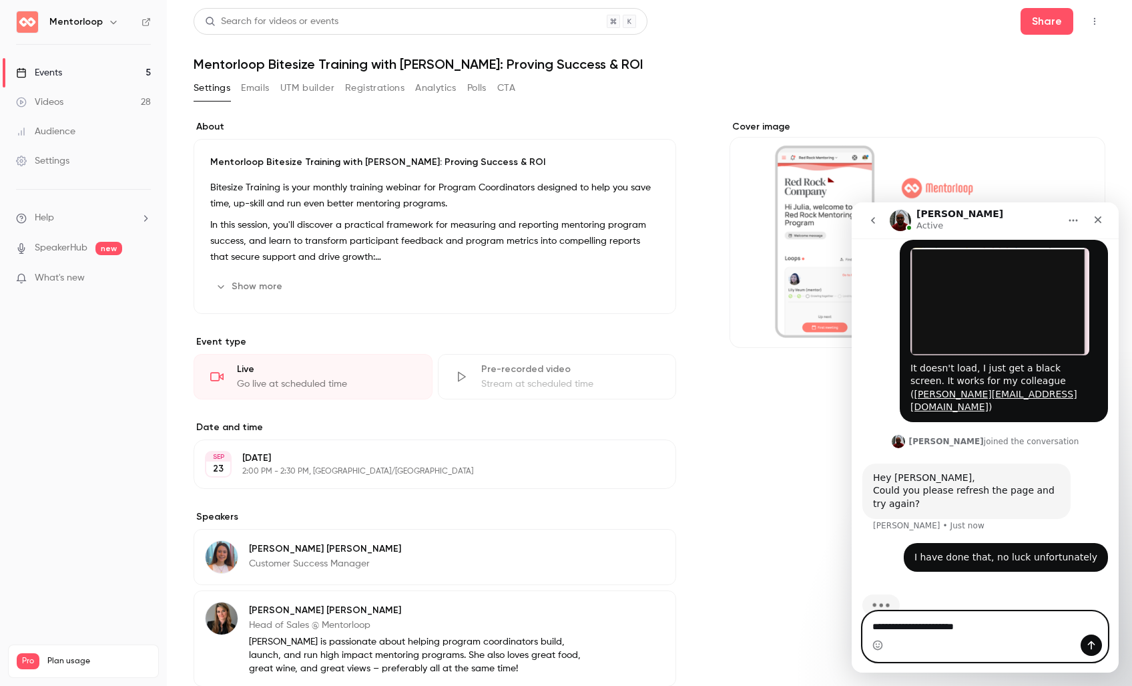
type textarea "**********"
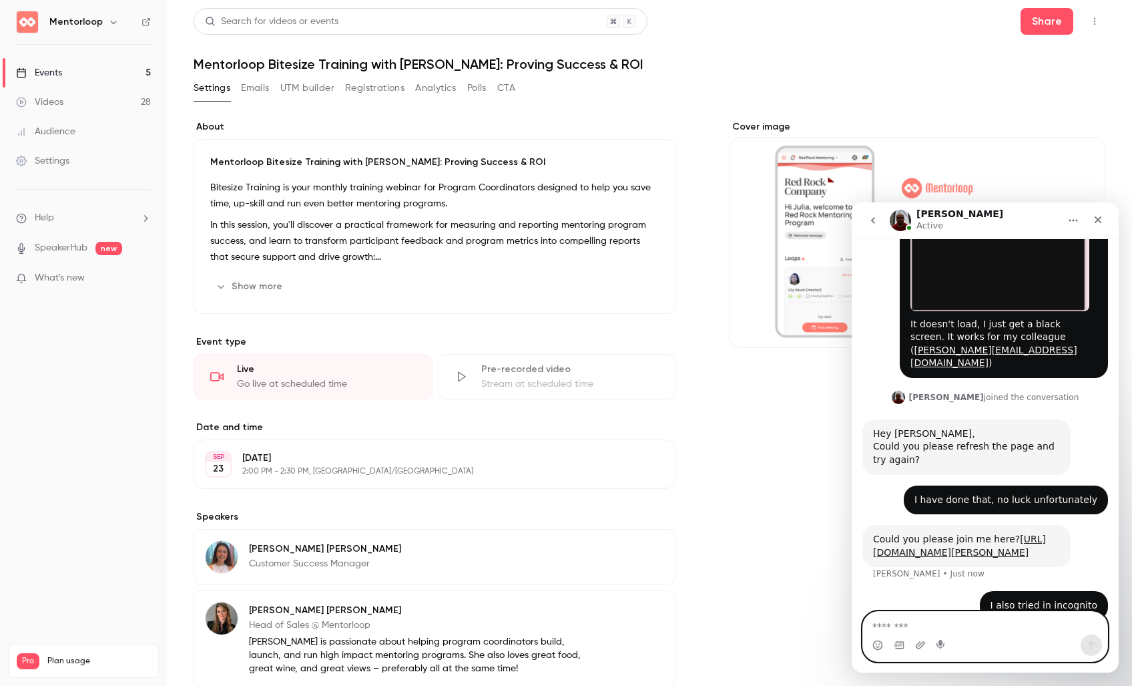
scroll to position [200, 0]
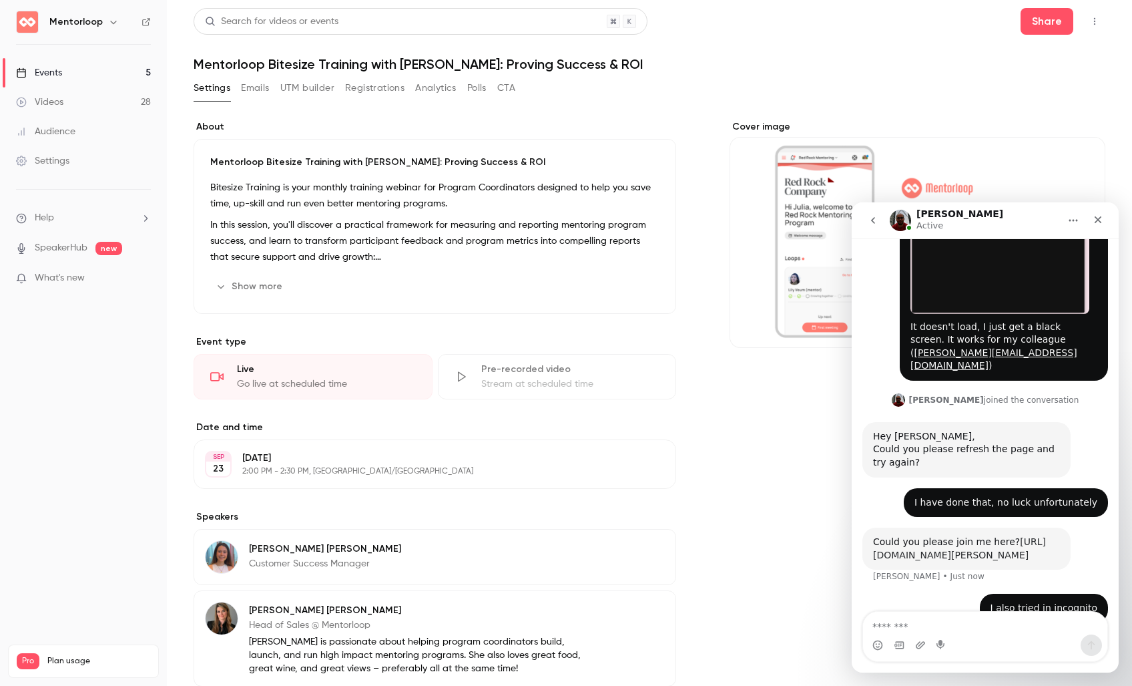
click at [958, 536] on link "[URL][DOMAIN_NAME][PERSON_NAME]" at bounding box center [959, 548] width 173 height 24
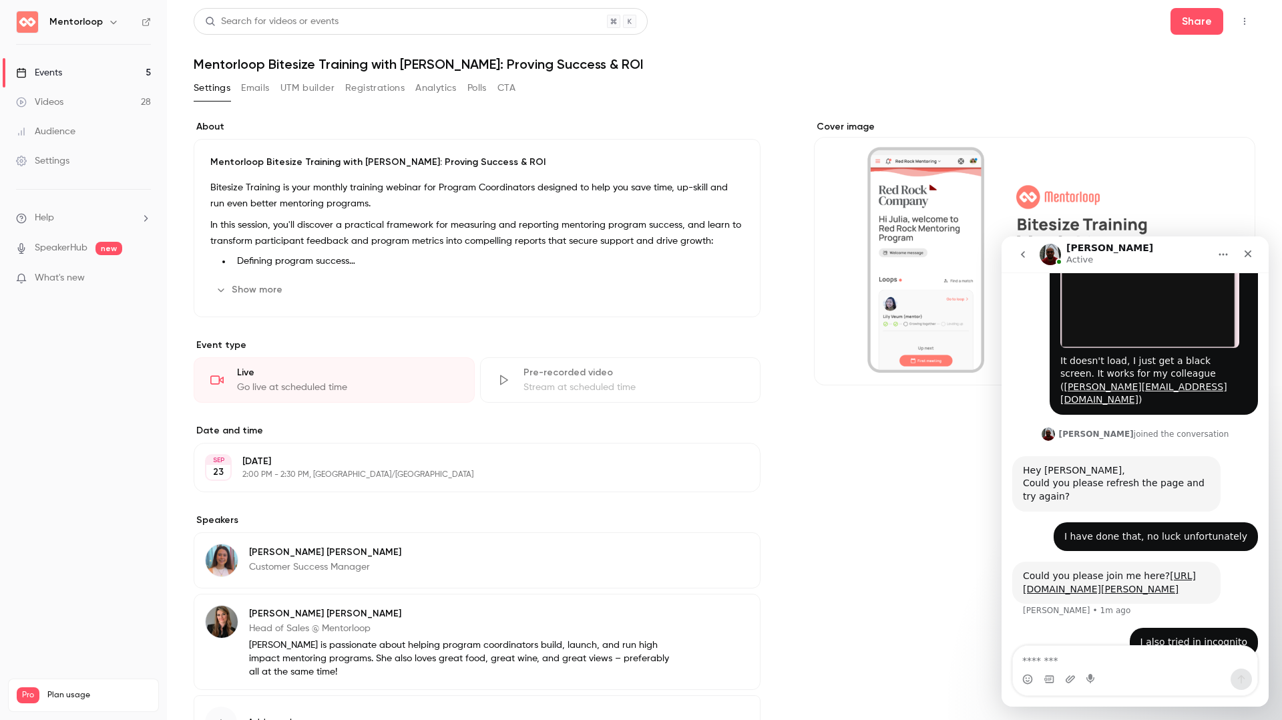
click at [1239, 17] on icon "button" at bounding box center [1244, 21] width 11 height 9
click at [1133, 84] on div "Enter Studio" at bounding box center [1182, 89] width 101 height 13
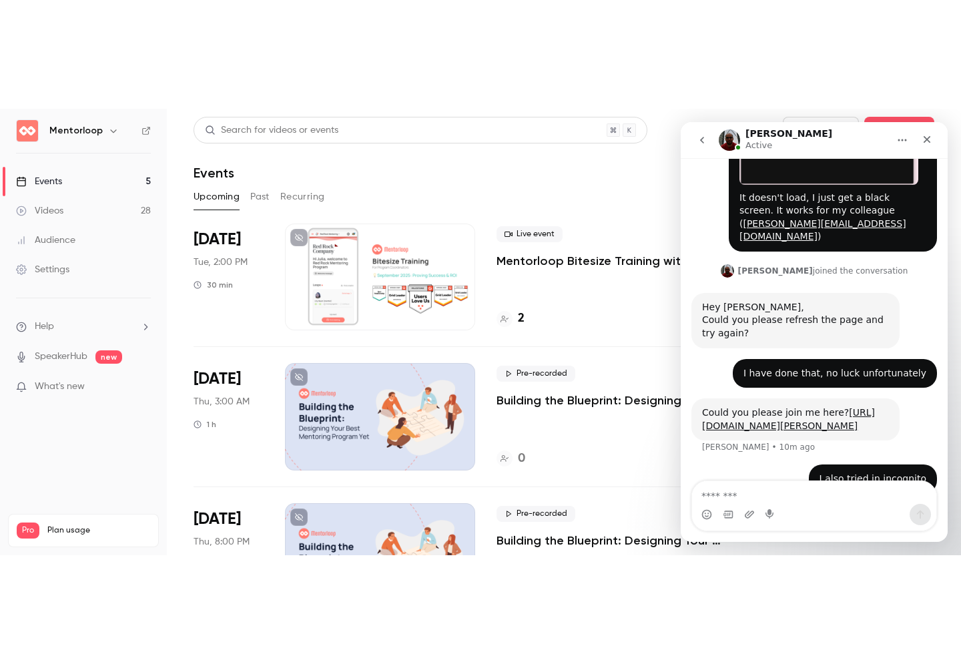
scroll to position [250, 0]
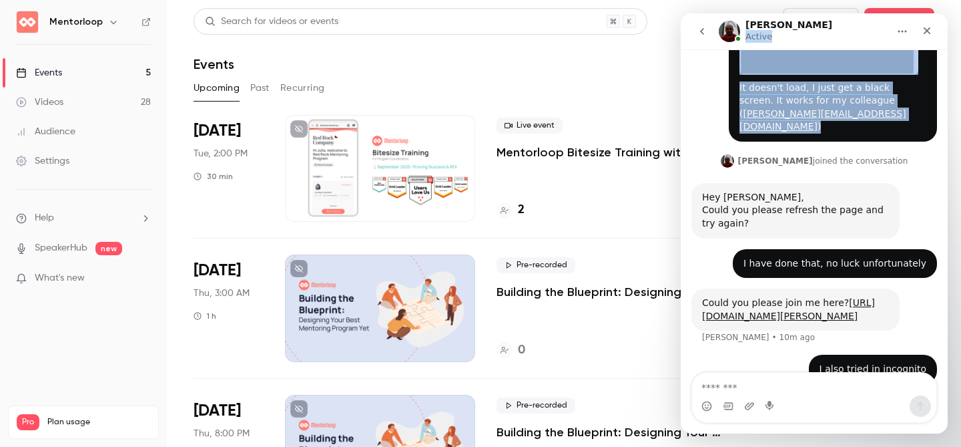
drag, startPoint x: 796, startPoint y: 29, endPoint x: 796, endPoint y: 137, distance: 107.5
click at [796, 128] on div "[PERSON_NAME] Active Ask us anything, or share your feedback. Hello, I am havin…" at bounding box center [814, 223] width 267 height 420
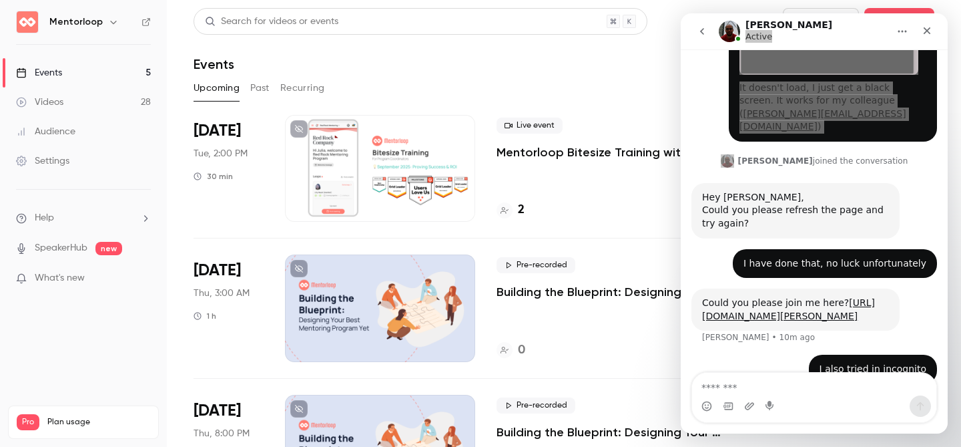
click at [564, 149] on p "Mentorloop Bitesize Training with [PERSON_NAME]: Proving Success & ROI" at bounding box center [617, 152] width 241 height 16
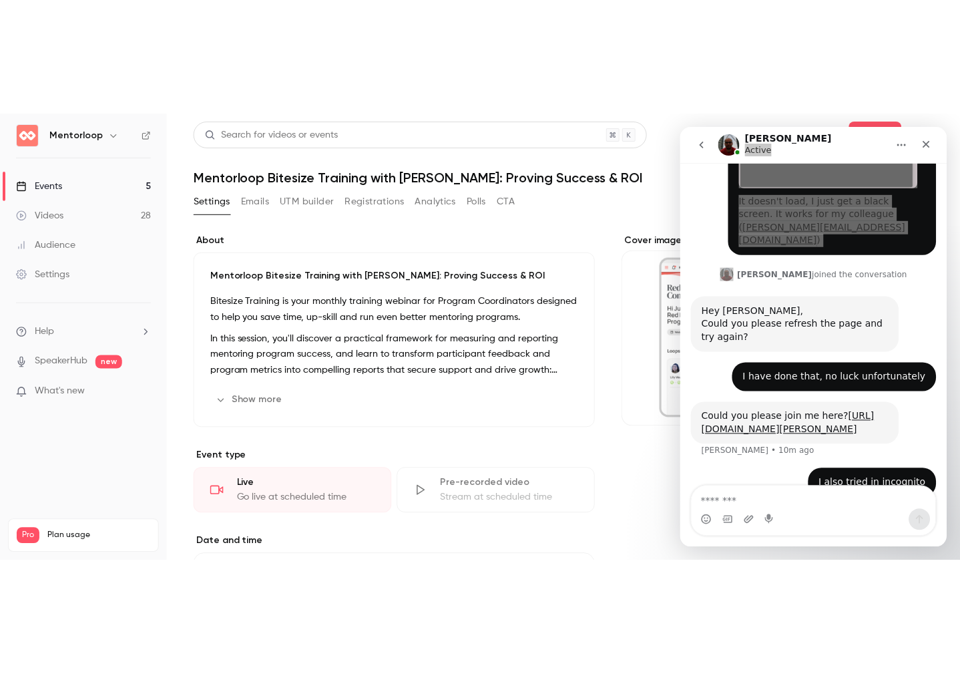
scroll to position [200, 0]
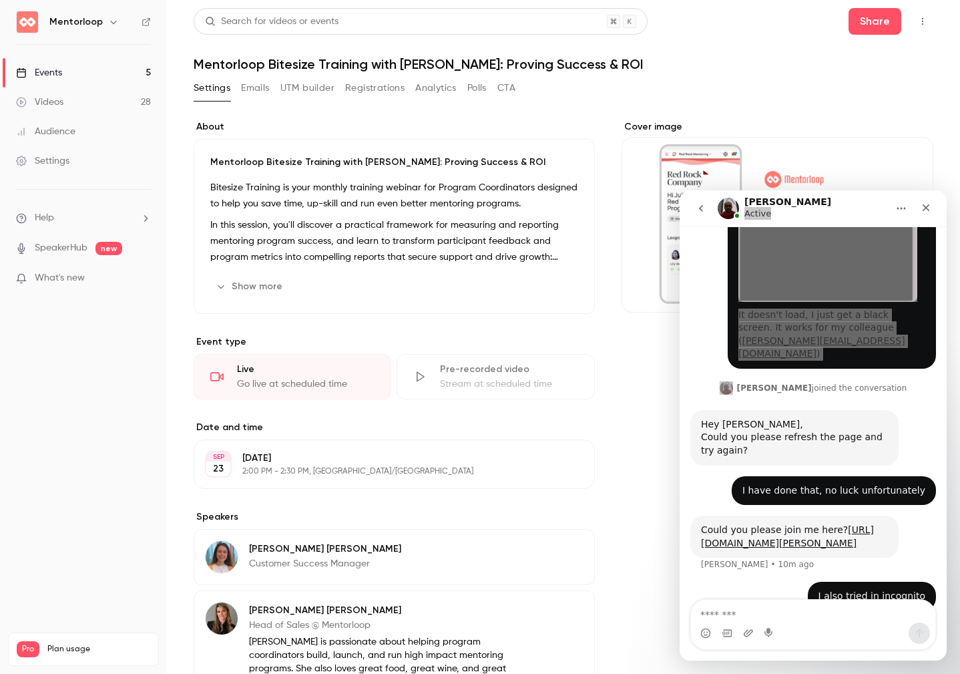
click at [929, 16] on button "button" at bounding box center [922, 21] width 21 height 21
click at [845, 85] on div "Enter Studio" at bounding box center [871, 89] width 101 height 13
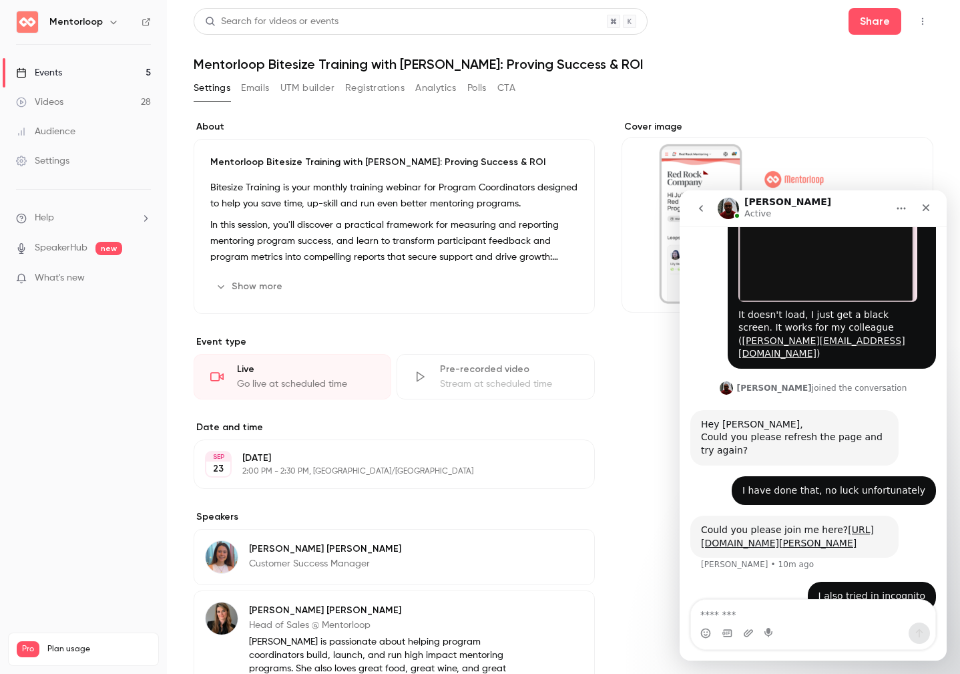
click at [805, 446] on div "Intercom messenger" at bounding box center [813, 632] width 244 height 21
click at [776, 446] on textarea "Message…" at bounding box center [813, 611] width 244 height 23
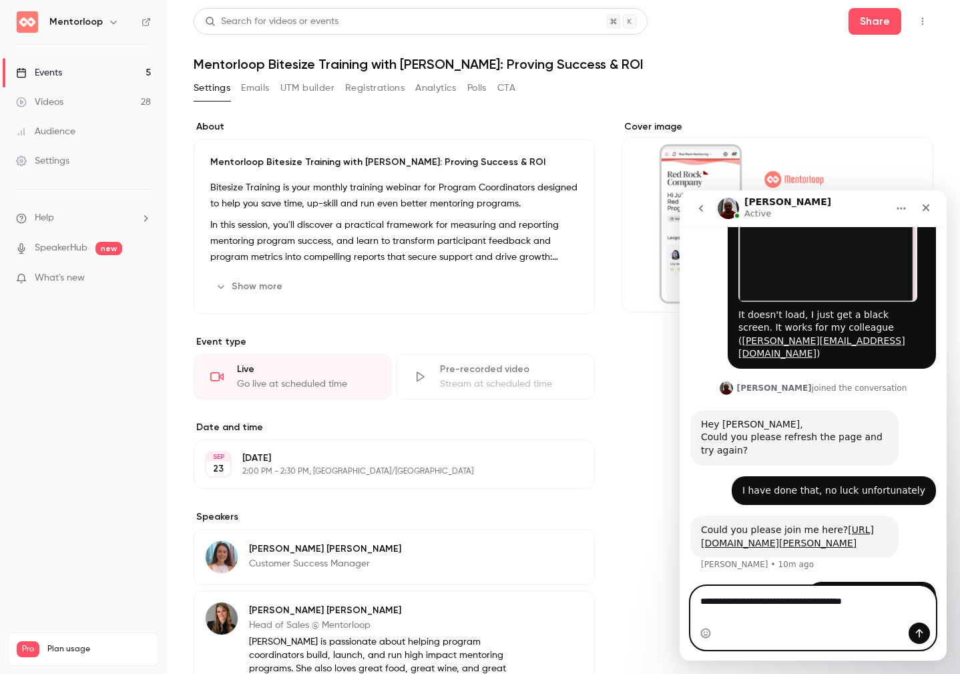
type textarea "**********"
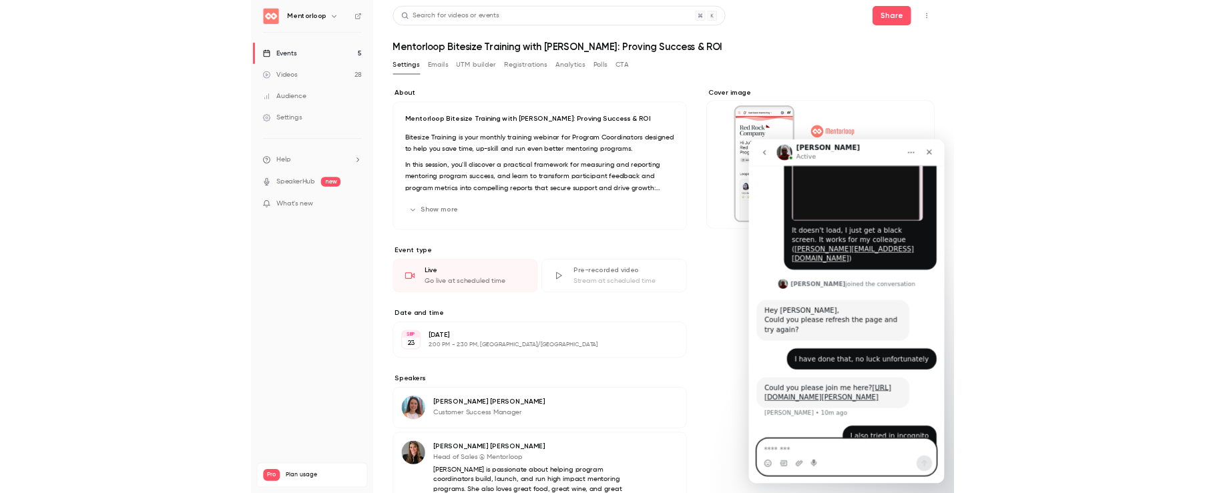
scroll to position [230, 0]
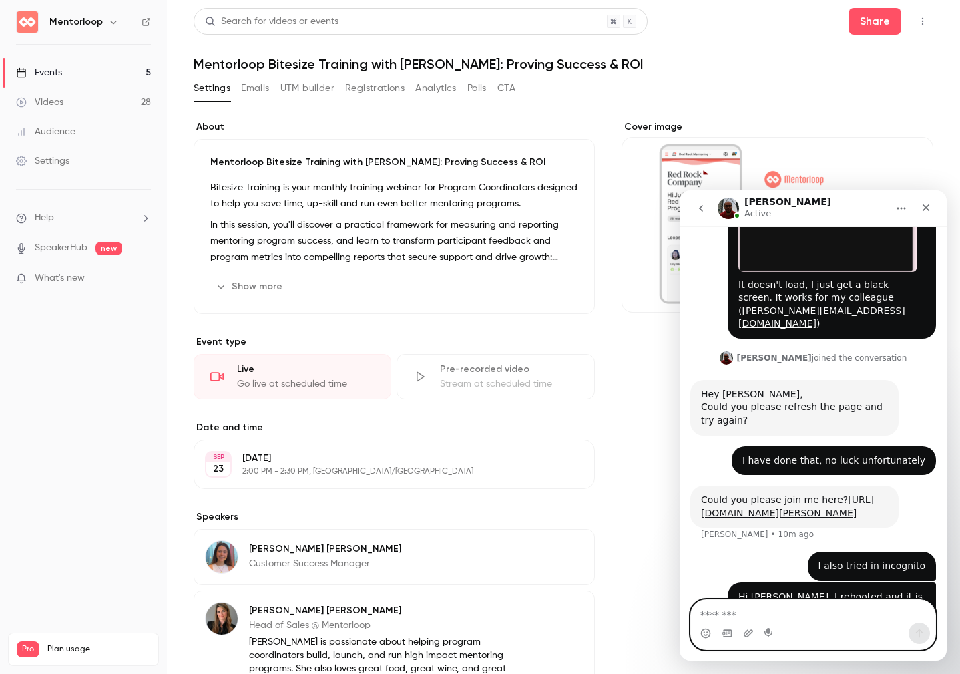
click at [870, 446] on textarea "Message…" at bounding box center [813, 611] width 244 height 23
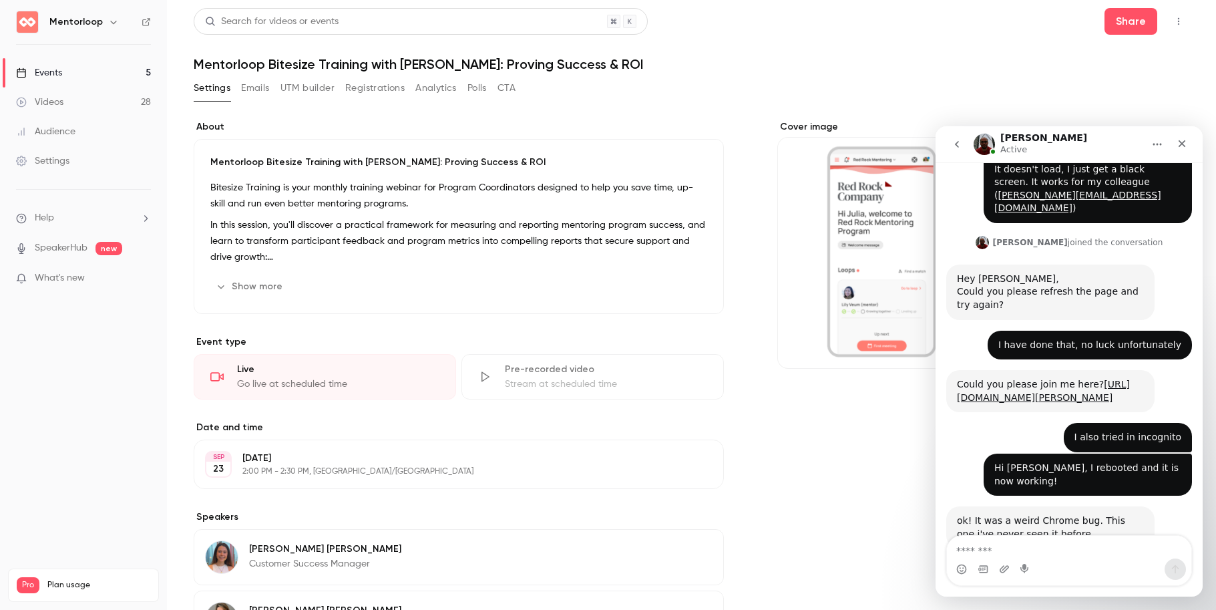
scroll to position [283, 0]
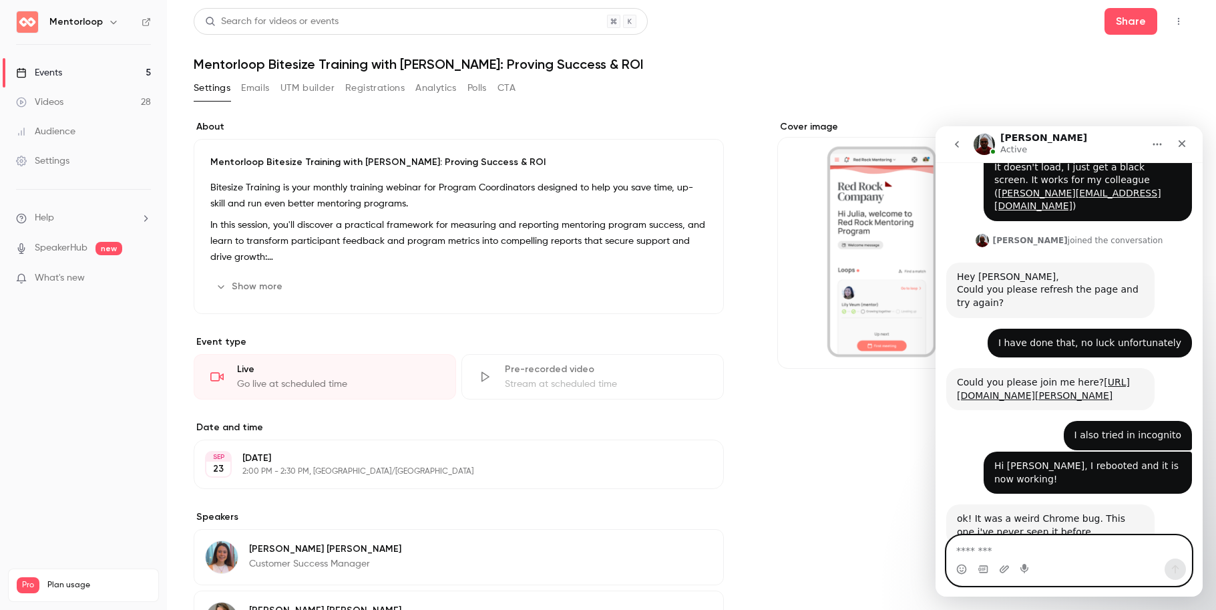
click at [961, 446] on textarea "Message…" at bounding box center [1069, 546] width 244 height 23
type textarea "*"
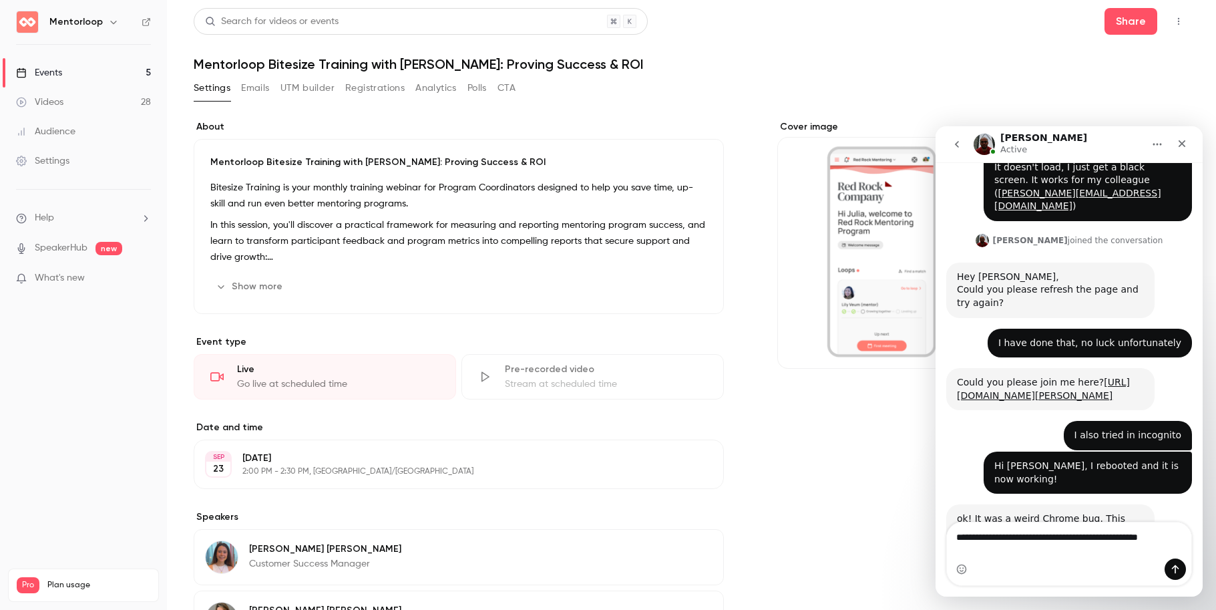
click at [961, 446] on div "Intercom messenger" at bounding box center [961, 568] width 11 height 21
click at [961, 446] on icon "Emoji picker" at bounding box center [961, 569] width 11 height 11
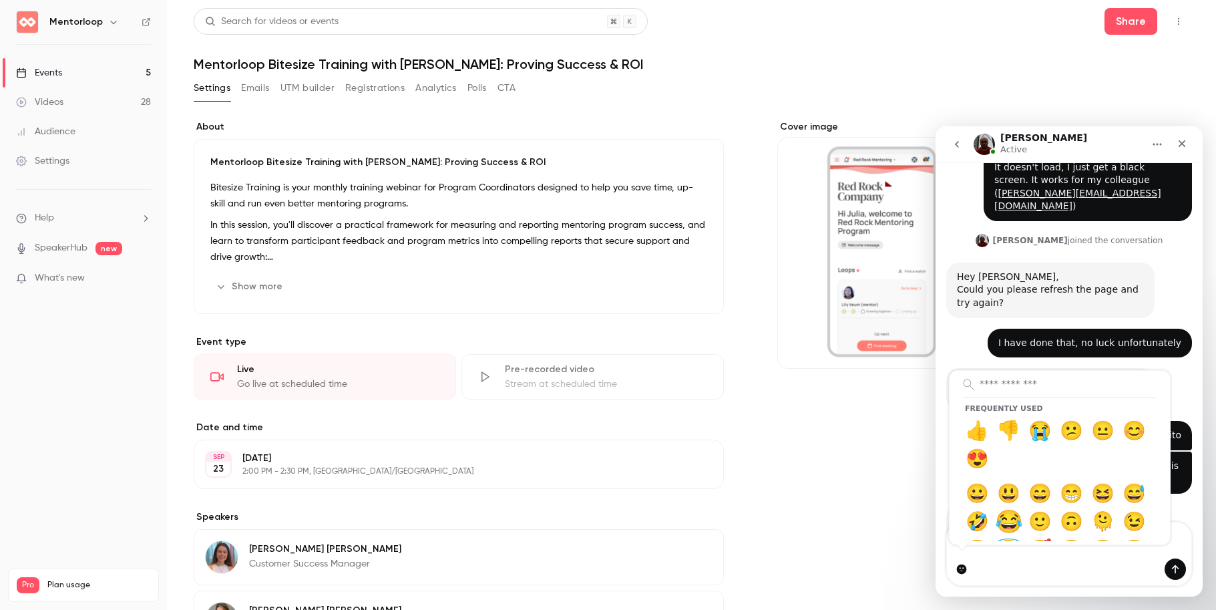
type textarea "**********"
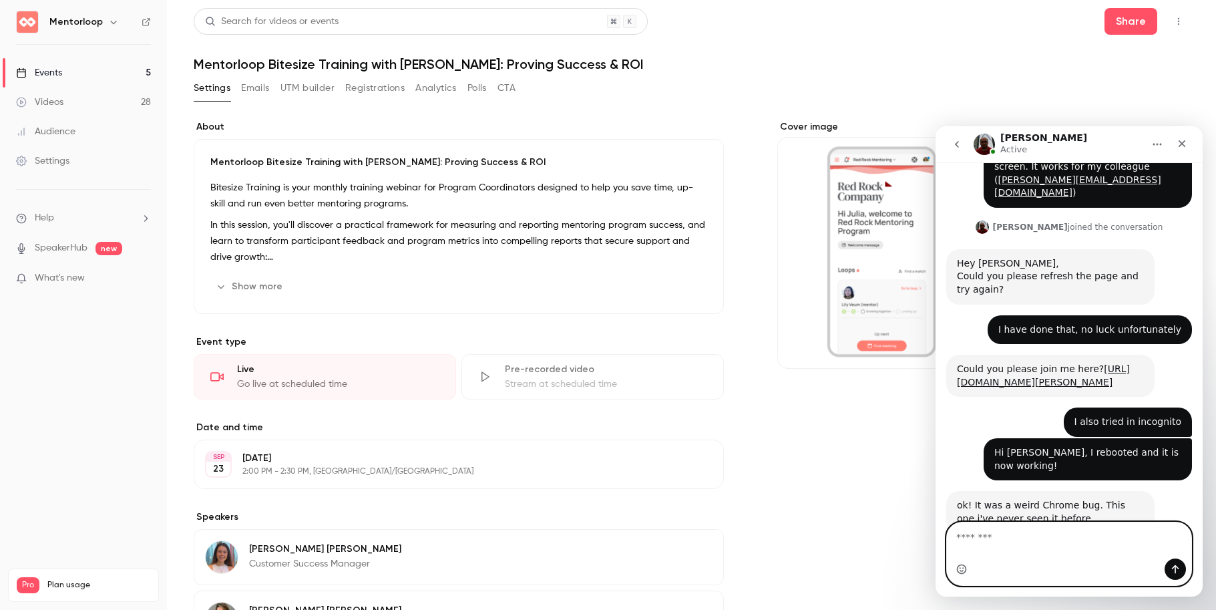
scroll to position [336, 0]
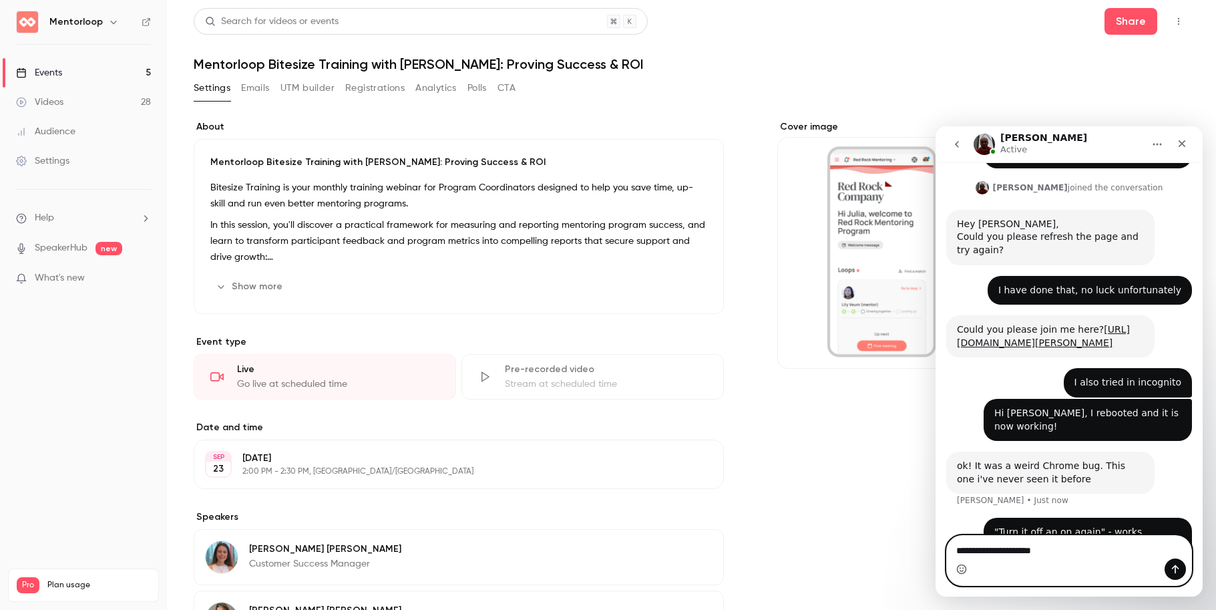
type textarea "**********"
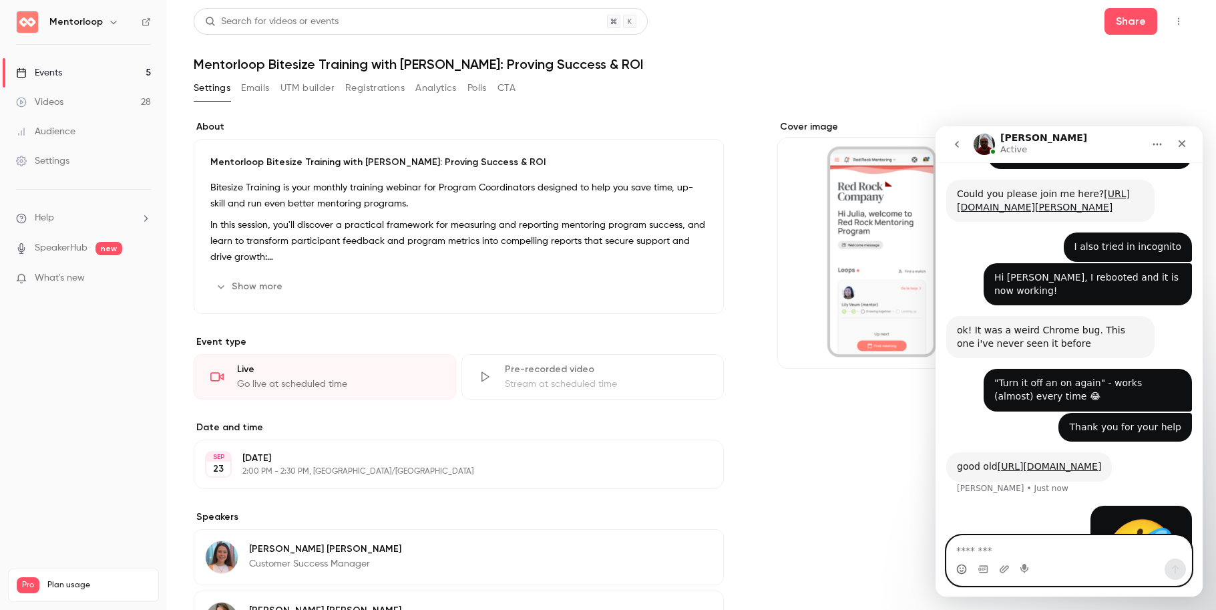
scroll to position [570, 0]
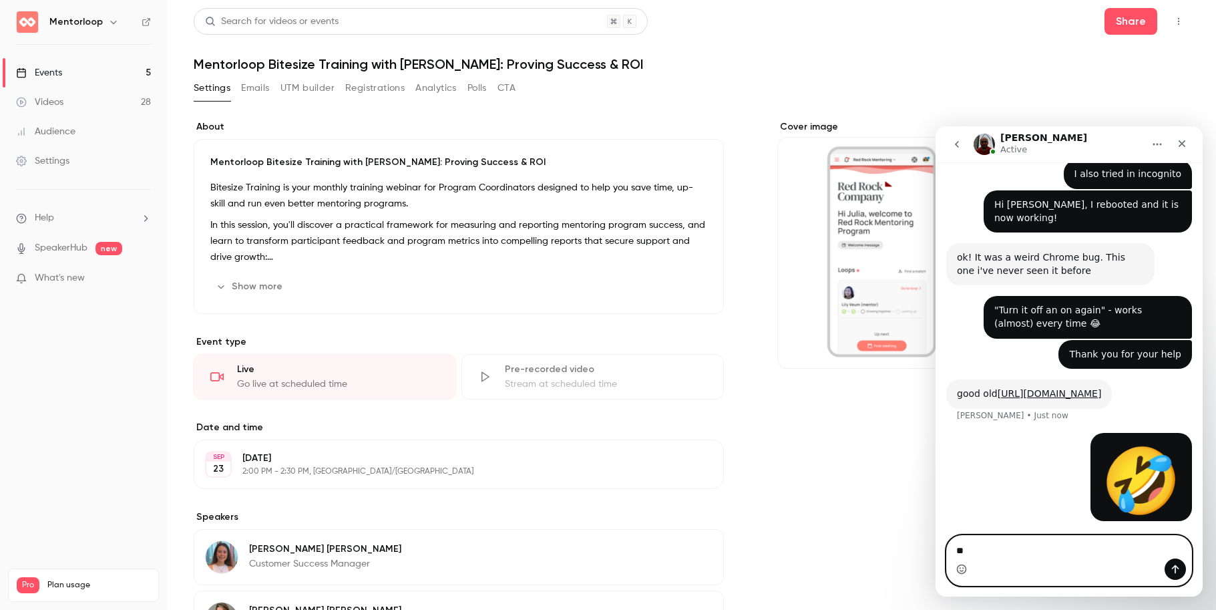
type textarea "*"
type textarea "**********"
click at [961, 446] on icon "Emoji picker" at bounding box center [961, 570] width 3 height 1
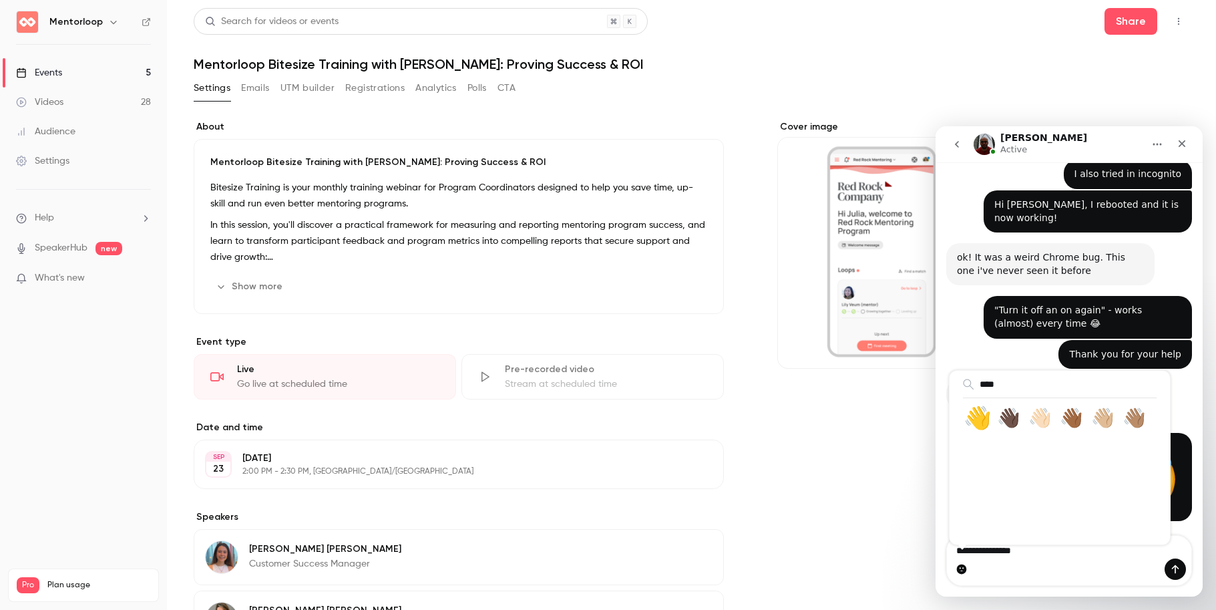
type input "****"
type textarea "**********"
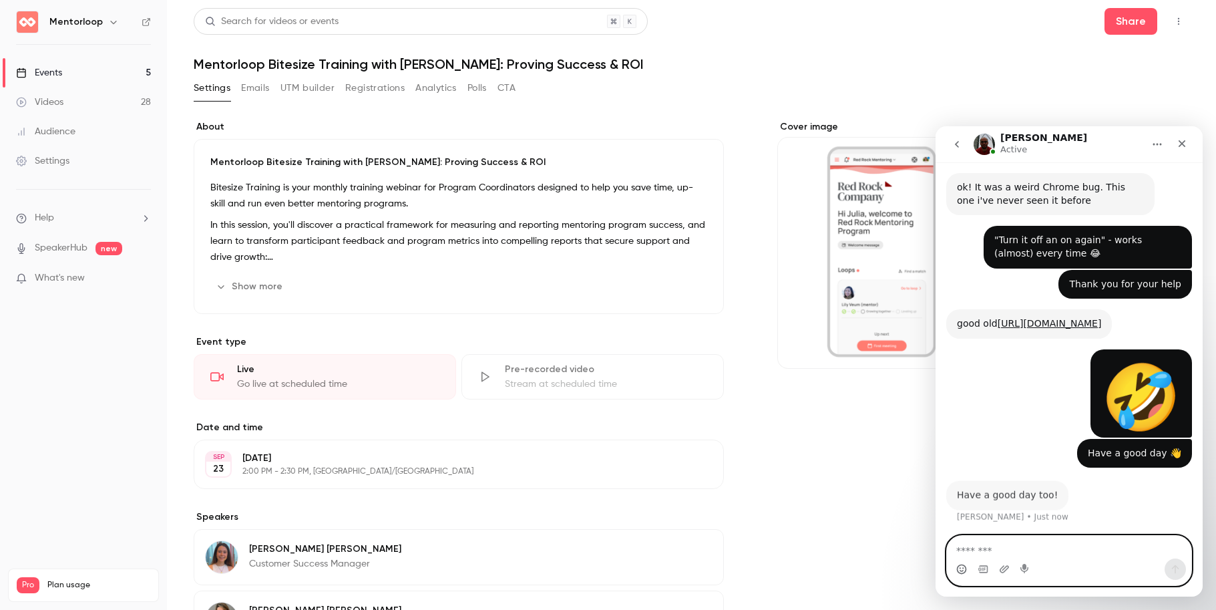
scroll to position [640, 0]
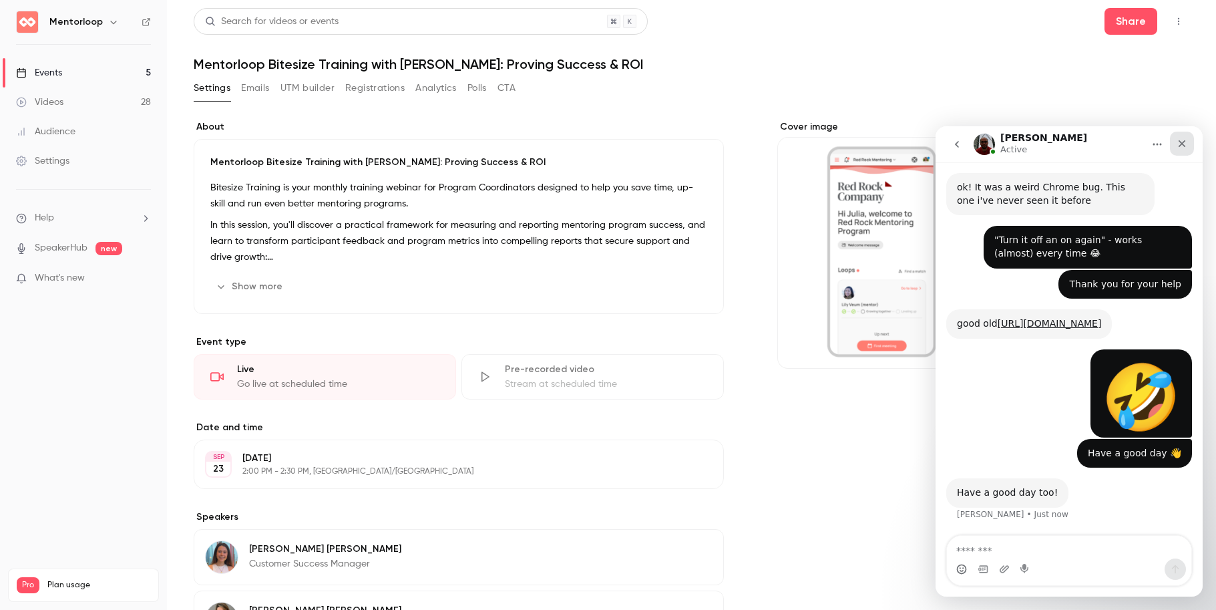
click at [961, 136] on div "Close" at bounding box center [1182, 144] width 24 height 24
